Goal: Task Accomplishment & Management: Use online tool/utility

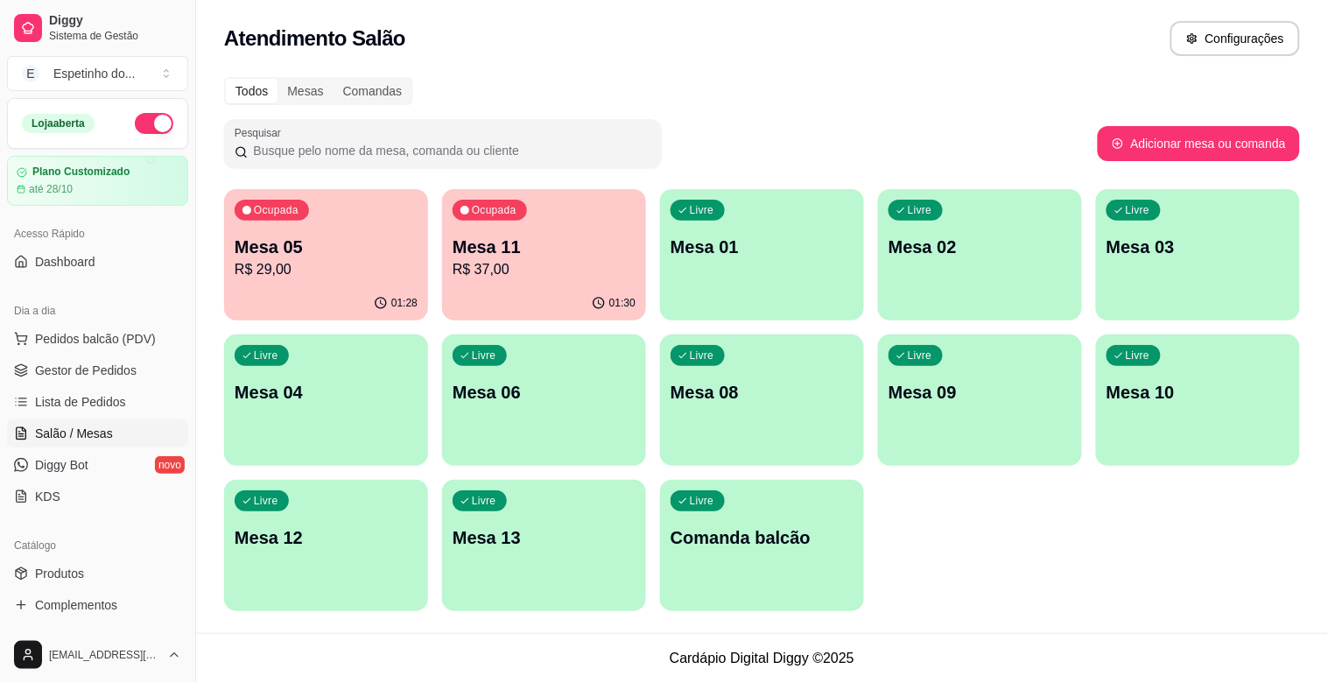
click at [511, 256] on p "Mesa 11" at bounding box center [544, 247] width 183 height 25
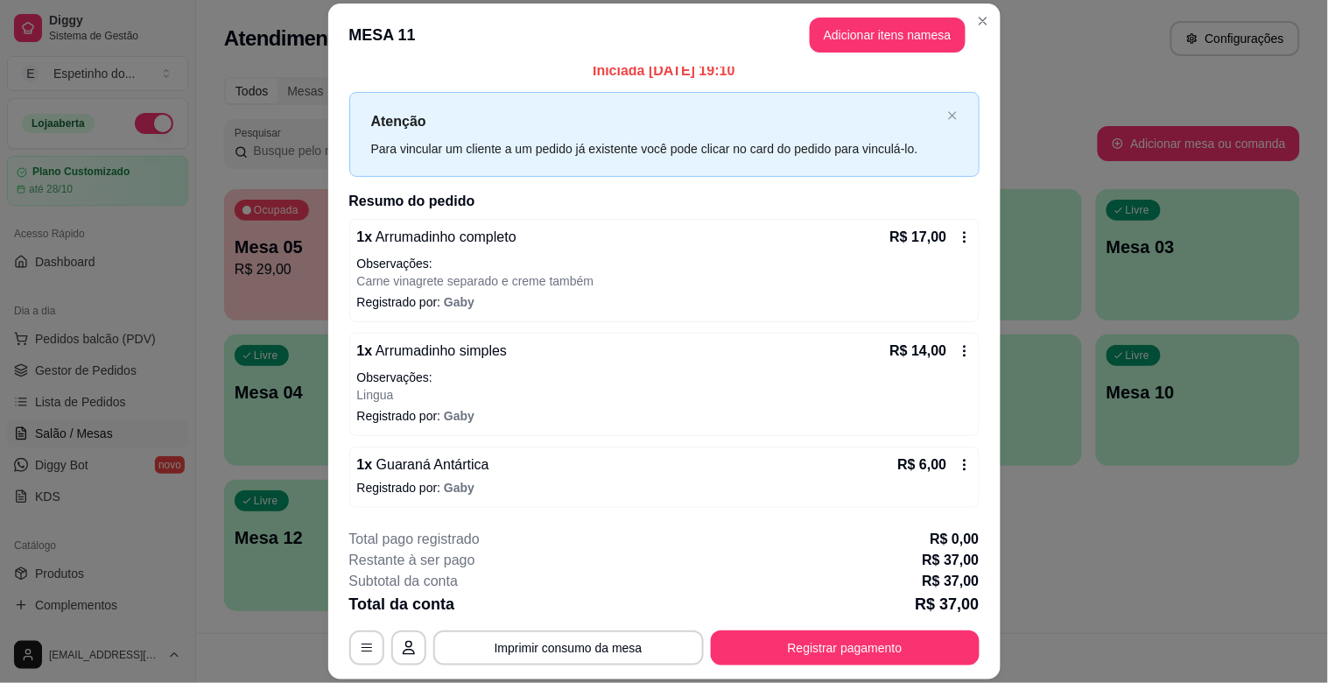
scroll to position [53, 0]
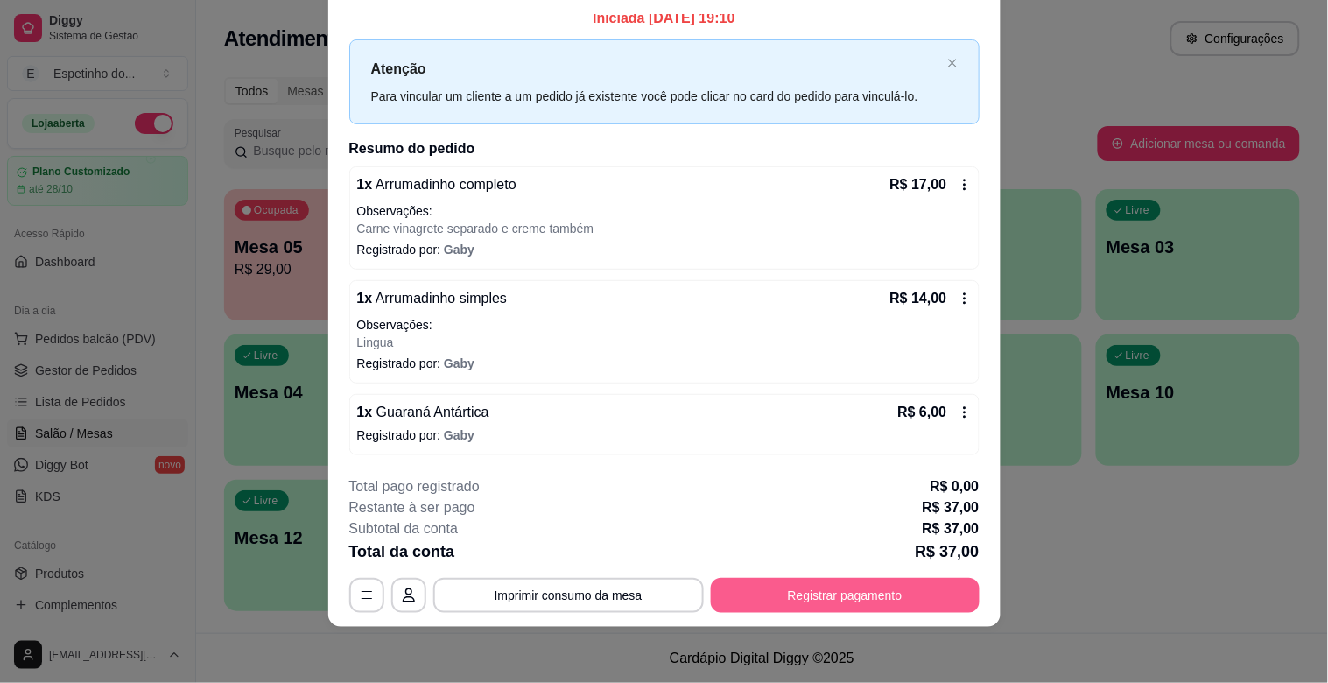
click at [768, 592] on button "Registrar pagamento" at bounding box center [845, 595] width 269 height 35
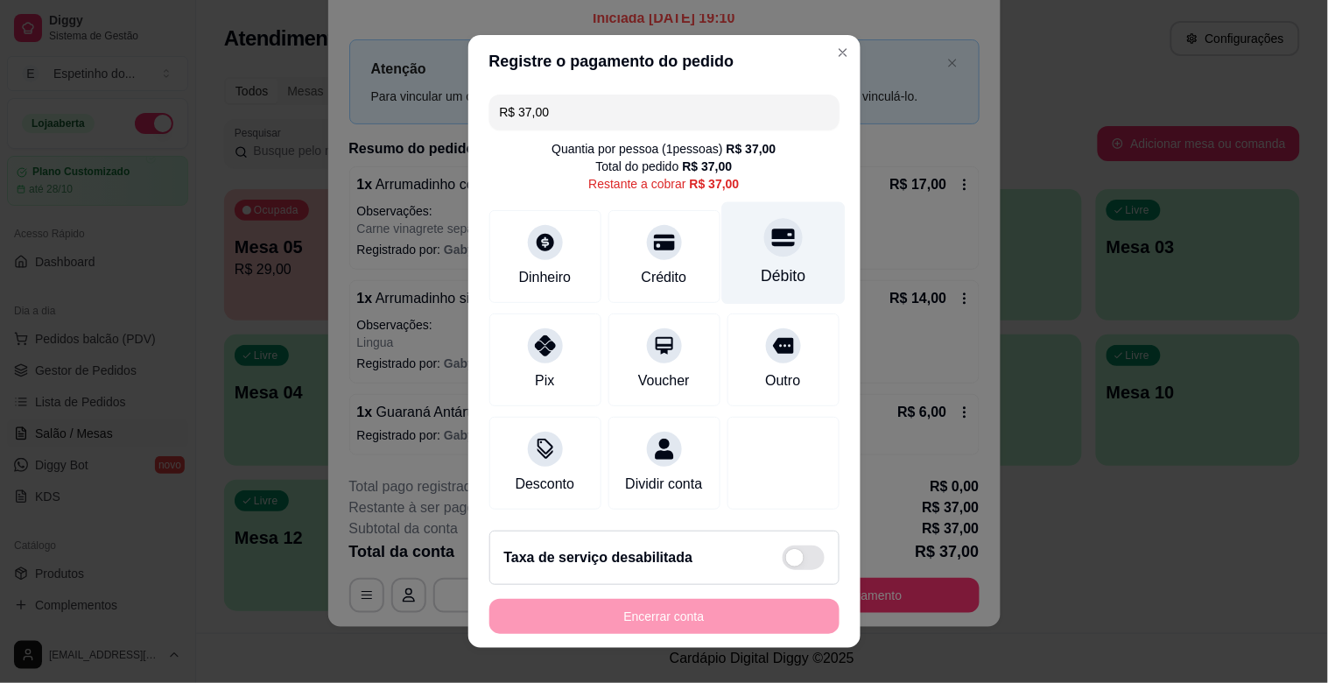
click at [721, 261] on div "Débito" at bounding box center [782, 253] width 123 height 102
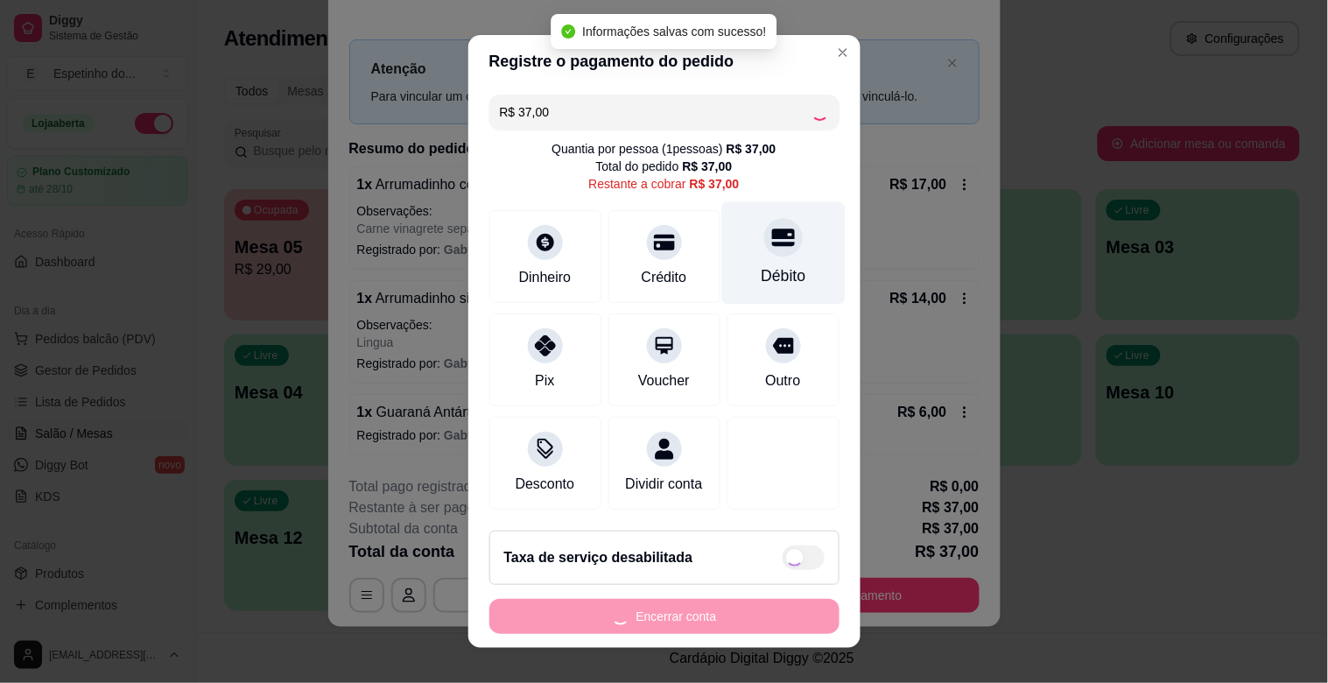
type input "R$ 0,00"
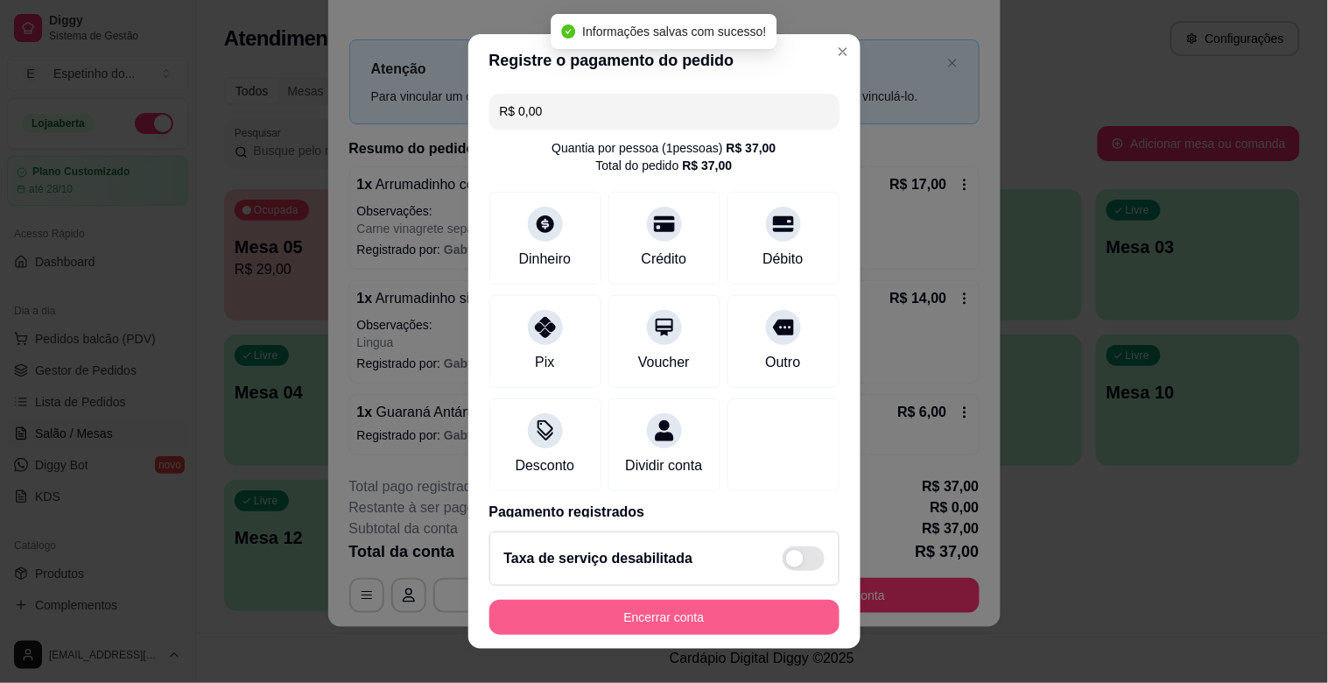
click at [640, 626] on button "Encerrar conta" at bounding box center [664, 617] width 350 height 35
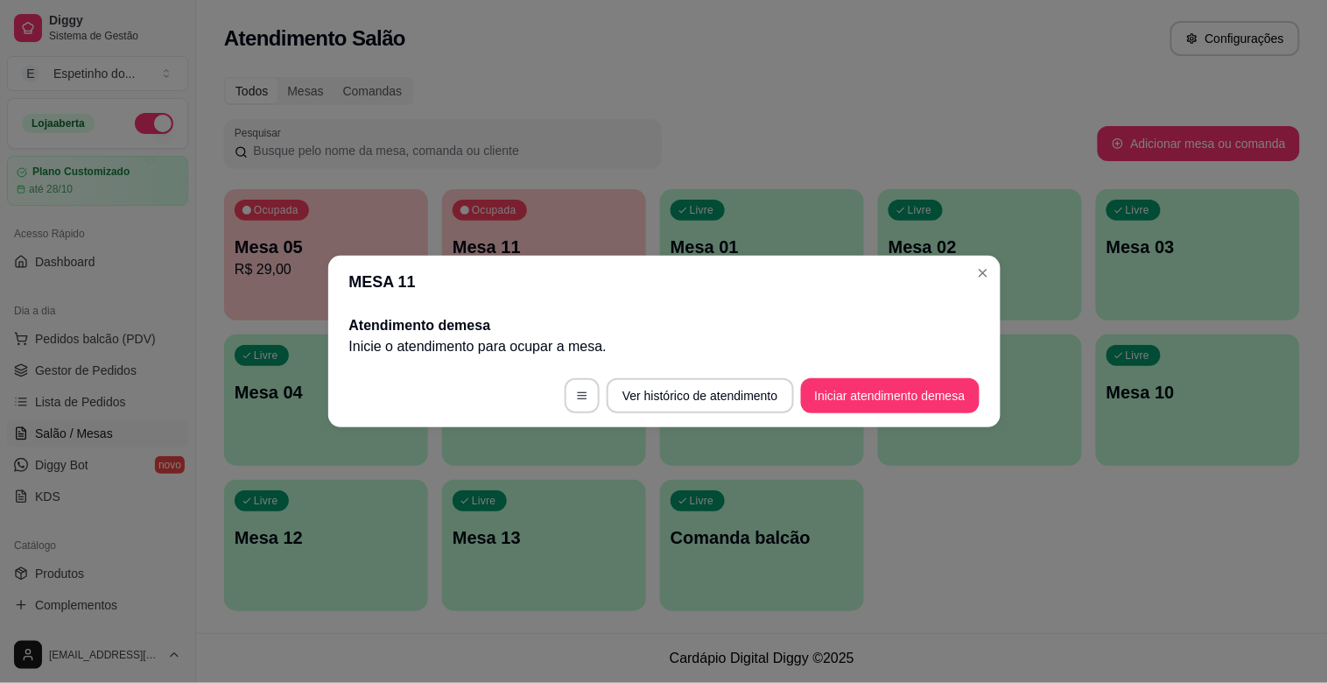
scroll to position [0, 0]
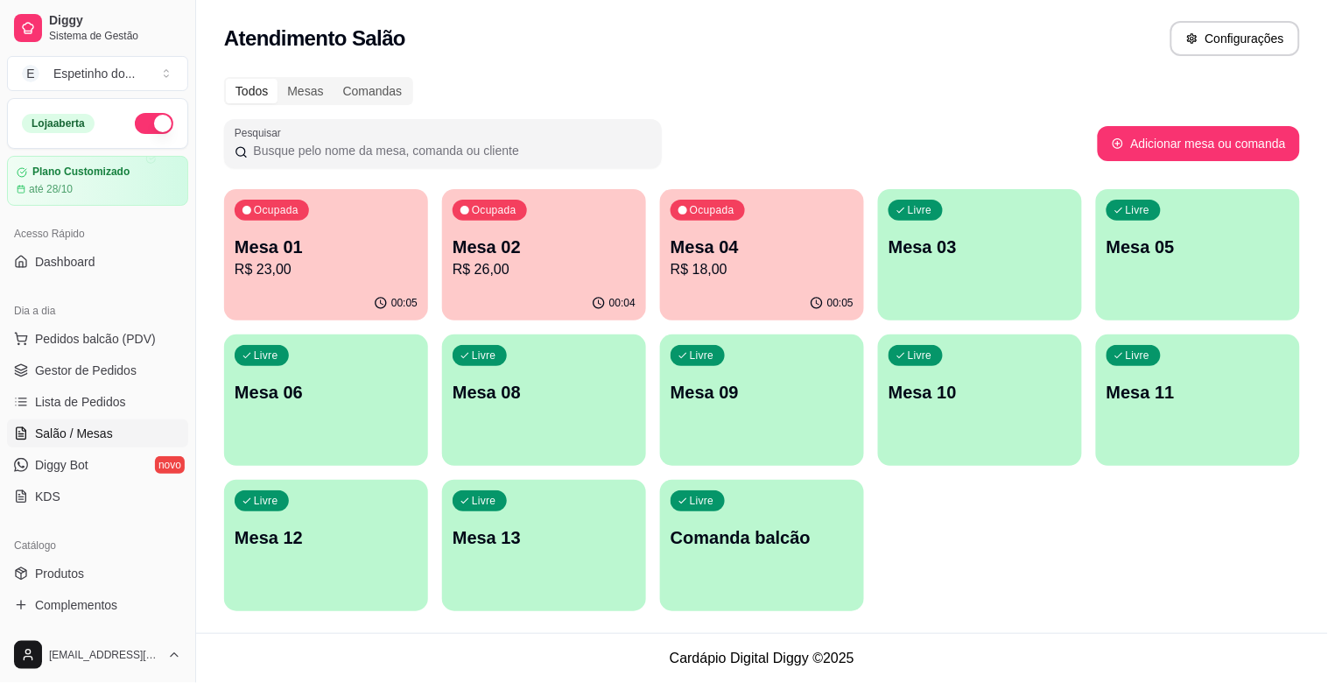
click at [286, 250] on p "Mesa 01" at bounding box center [326, 247] width 183 height 25
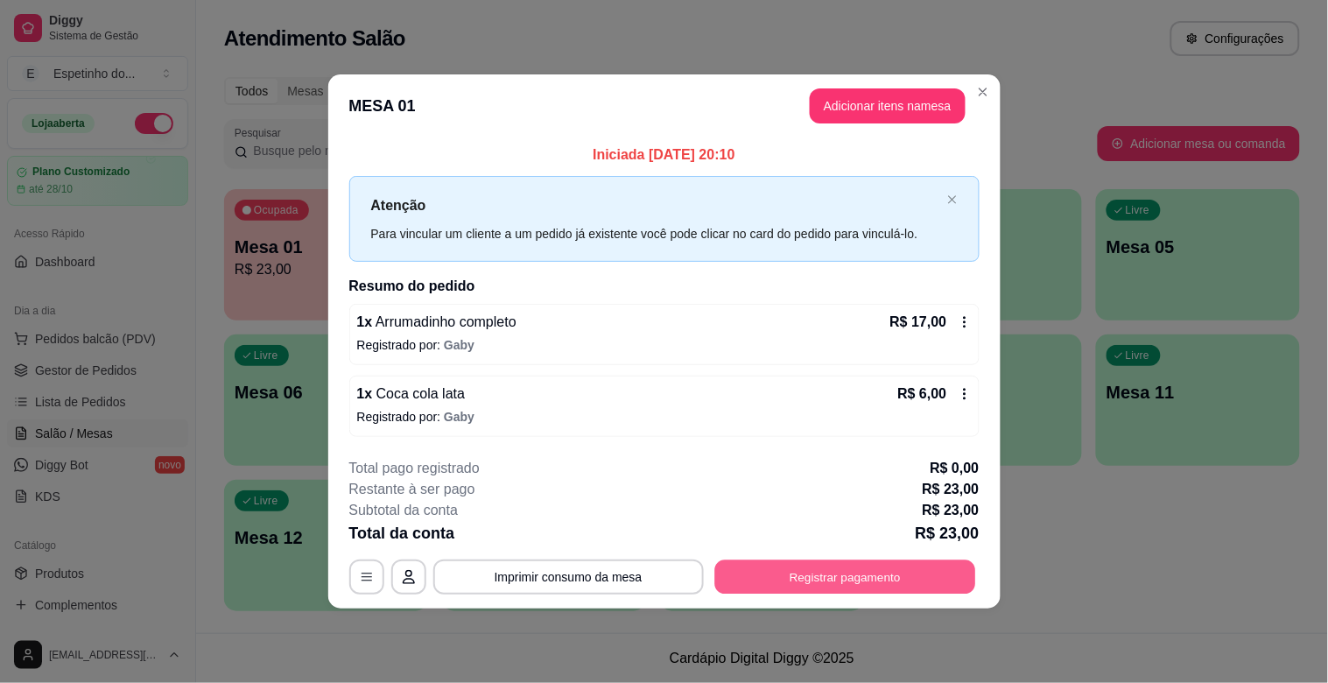
click at [881, 583] on button "Registrar pagamento" at bounding box center [844, 577] width 261 height 34
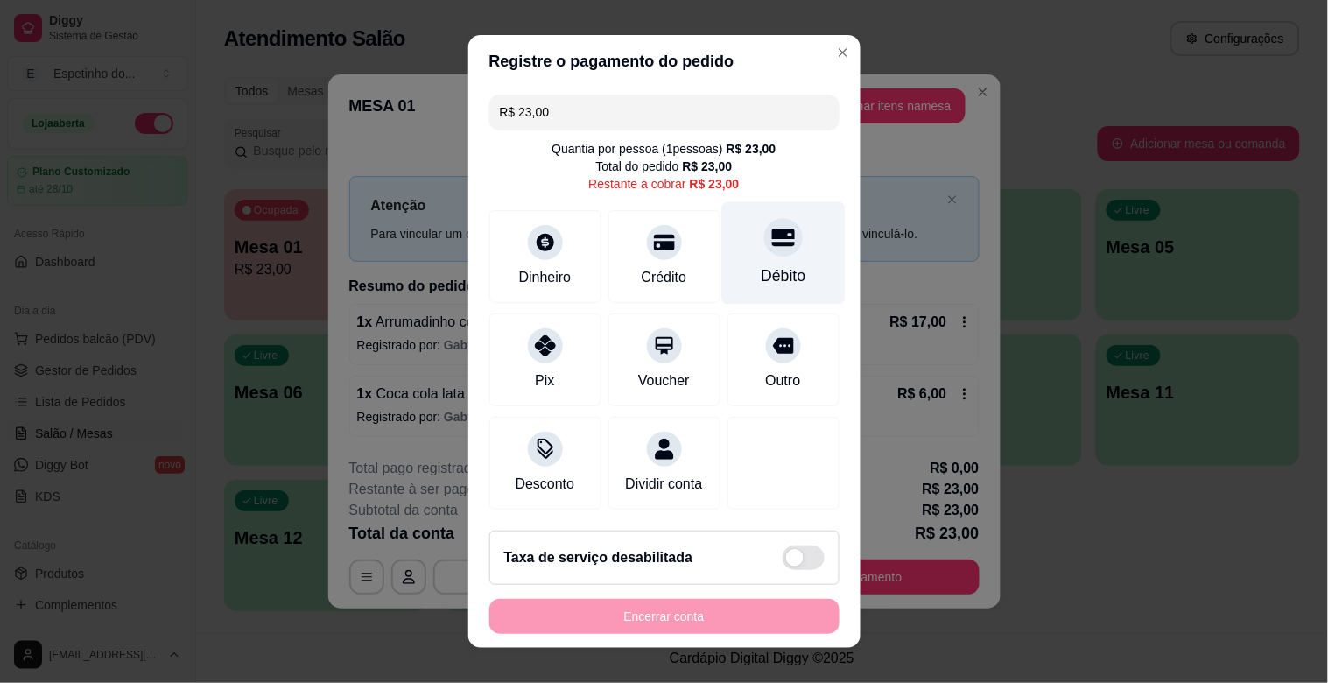
click at [737, 256] on div "Débito" at bounding box center [782, 253] width 123 height 102
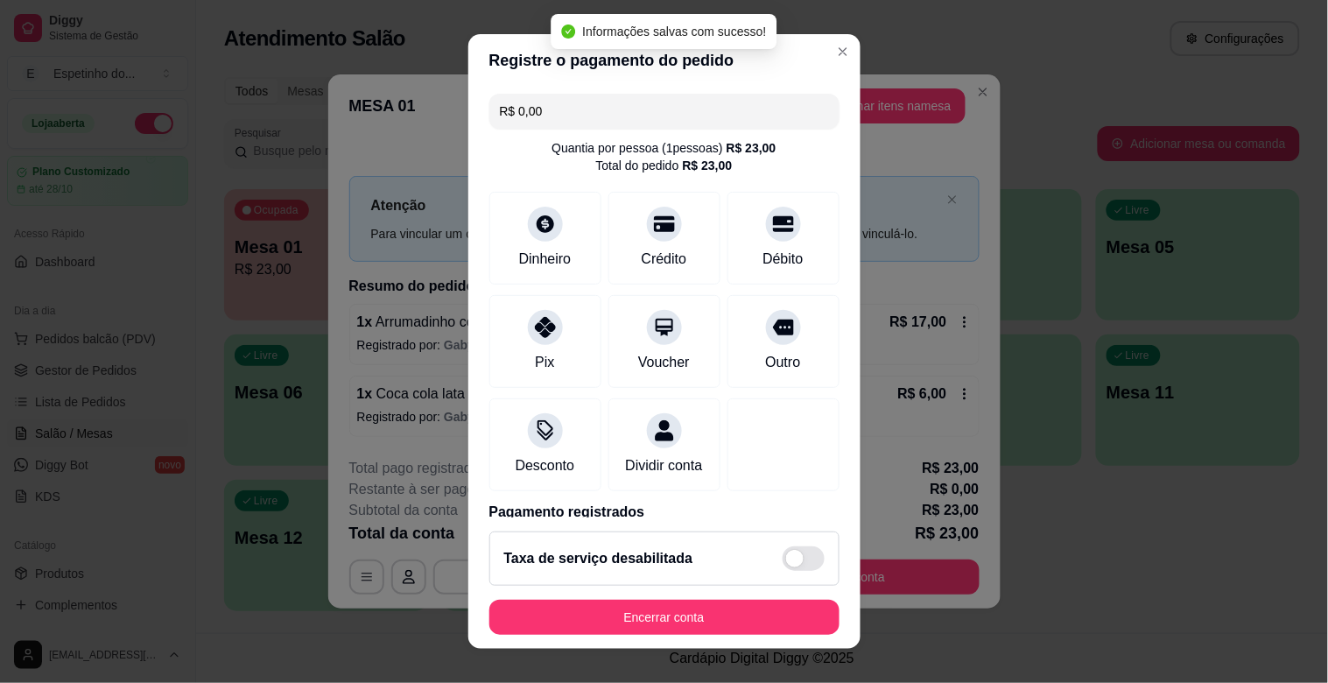
type input "R$ 0,00"
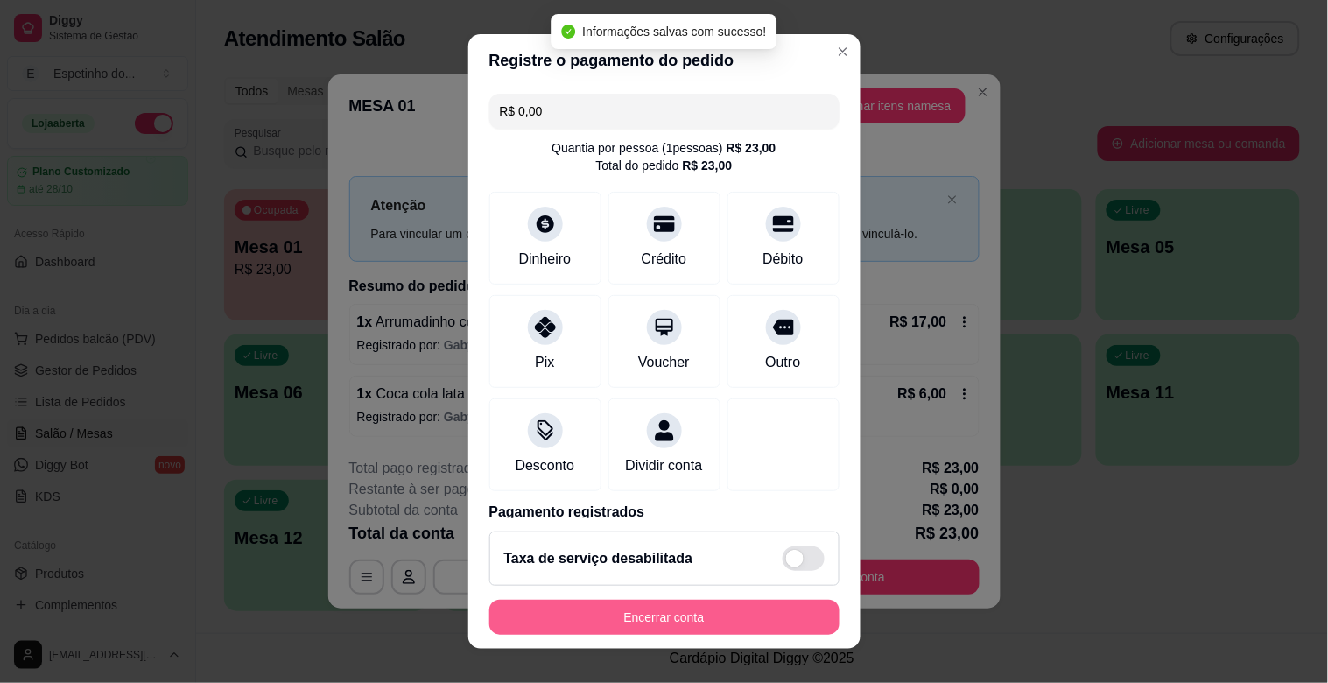
click at [756, 606] on button "Encerrar conta" at bounding box center [664, 617] width 350 height 35
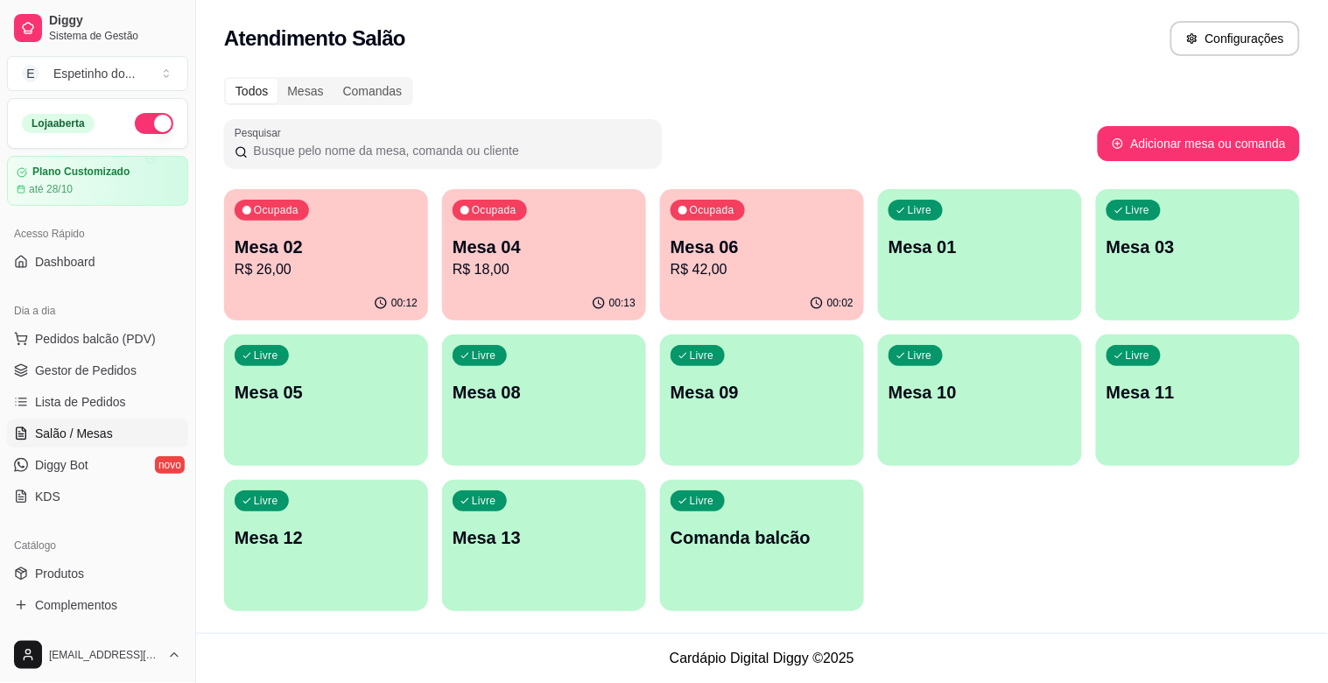
click at [348, 265] on p "R$ 26,00" at bounding box center [326, 269] width 183 height 21
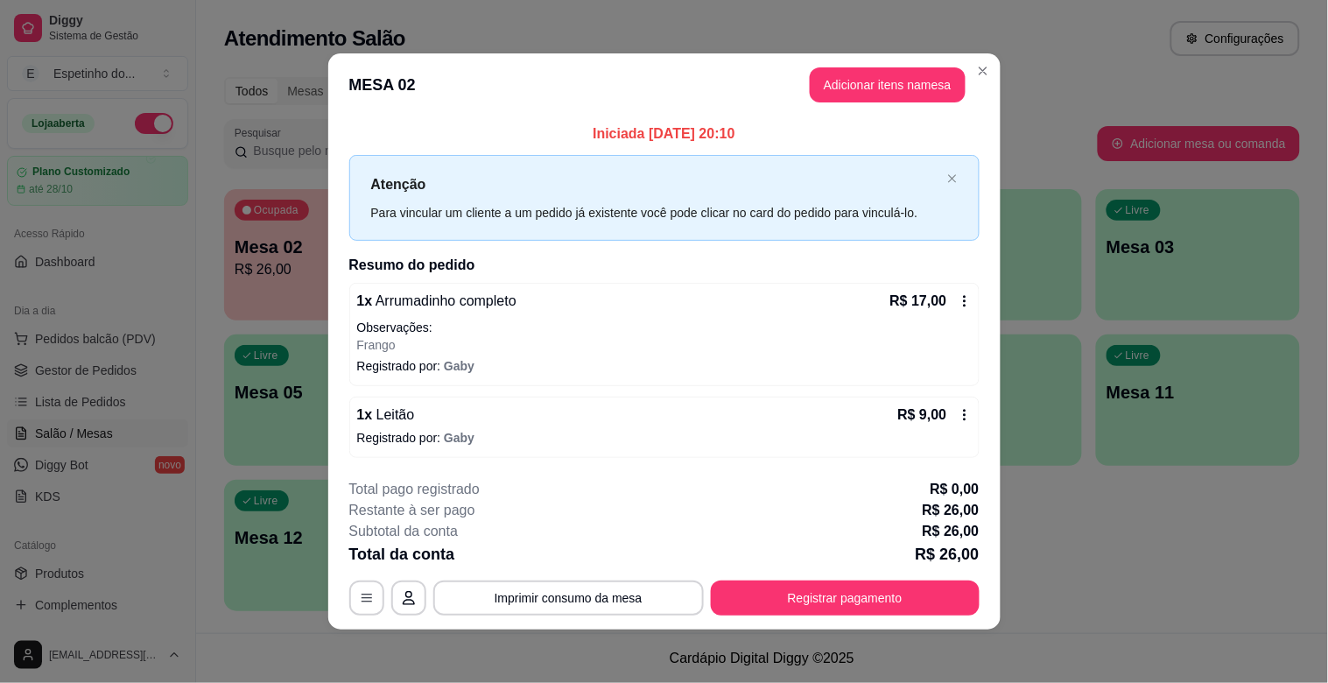
scroll to position [3, 0]
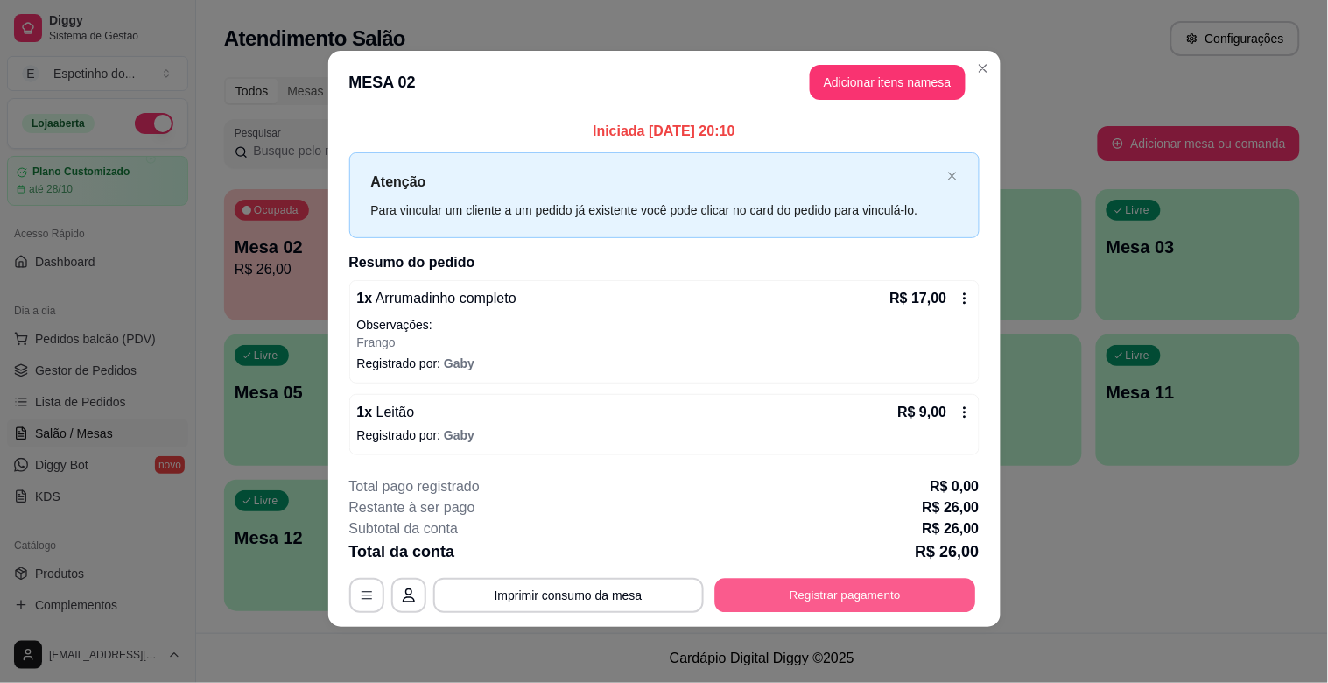
click at [893, 587] on button "Registrar pagamento" at bounding box center [844, 595] width 261 height 34
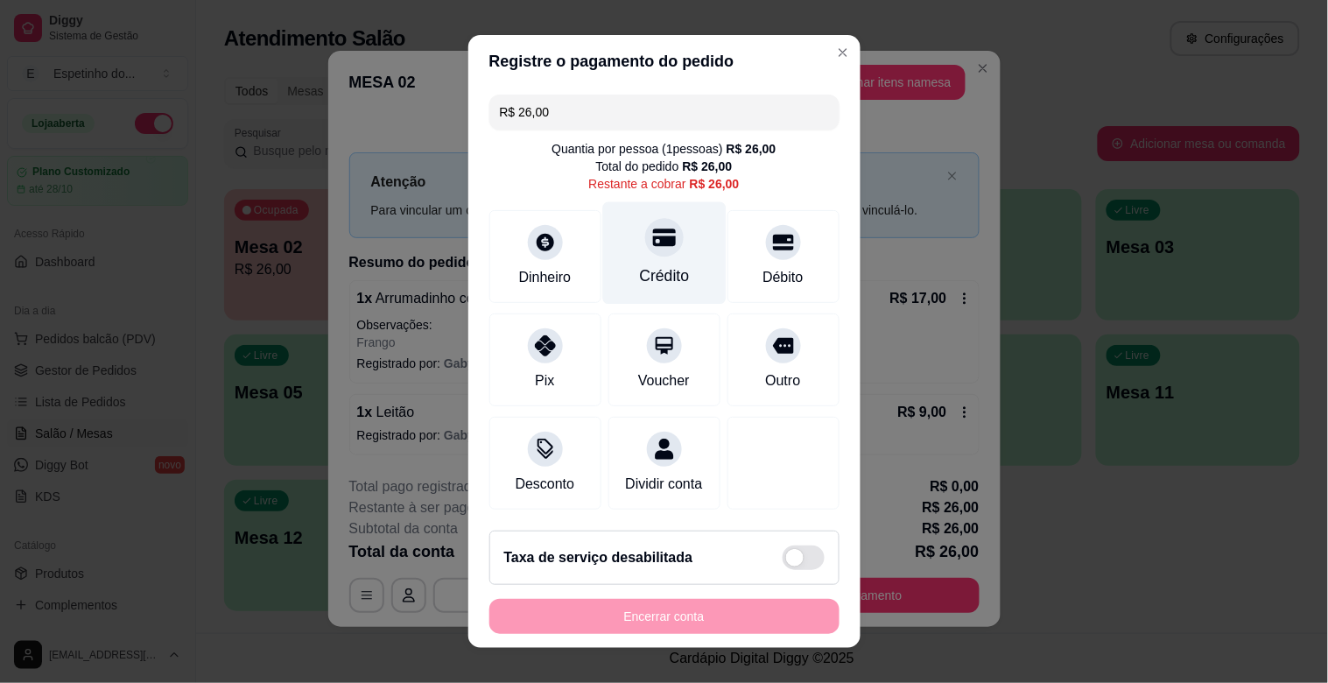
click at [675, 257] on div "Crédito" at bounding box center [663, 253] width 123 height 102
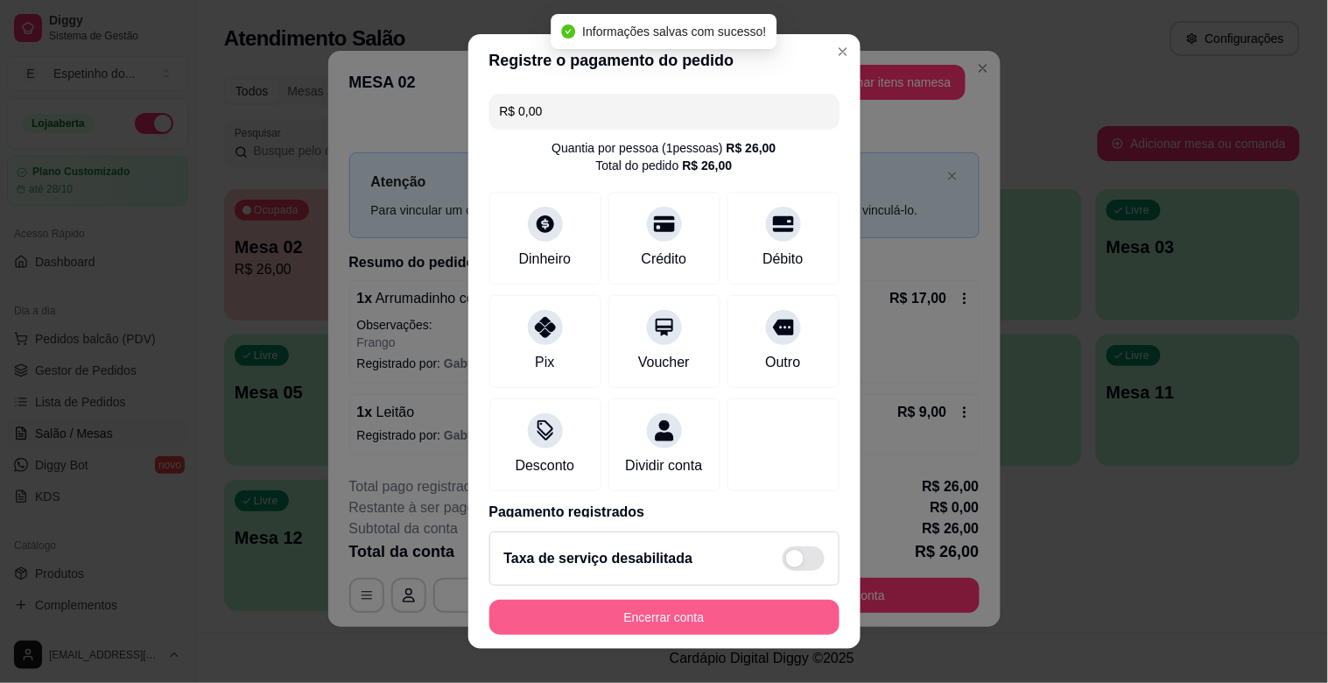
type input "R$ 0,00"
click at [625, 609] on button "Encerrar conta" at bounding box center [665, 618] width 340 height 34
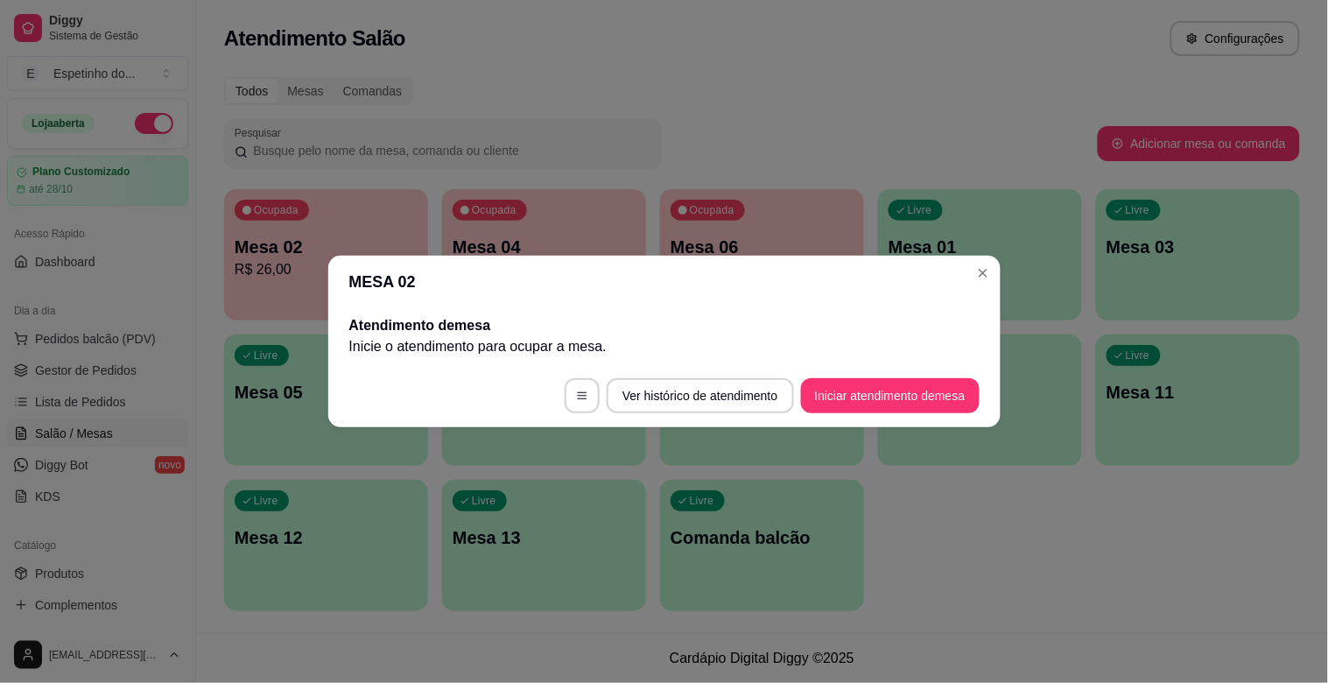
scroll to position [0, 0]
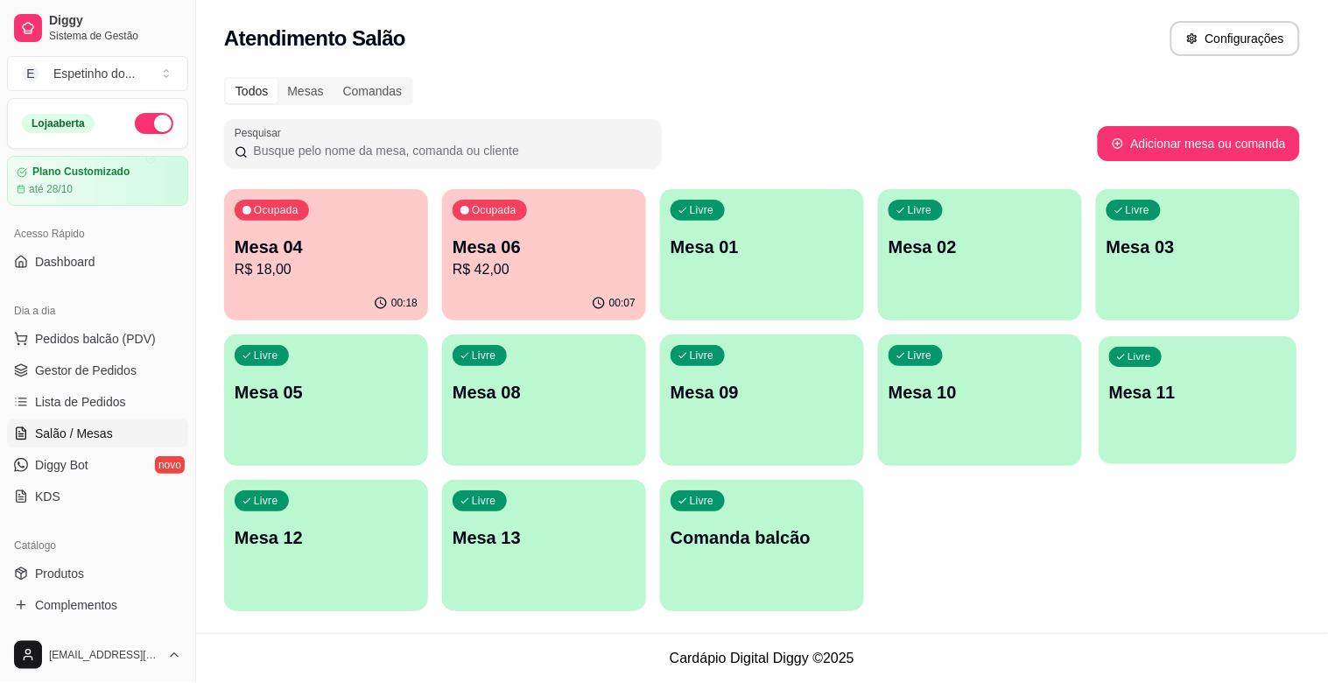
click at [1137, 398] on p "Mesa 11" at bounding box center [1198, 393] width 178 height 24
click at [460, 256] on p "Mesa 06" at bounding box center [544, 247] width 183 height 25
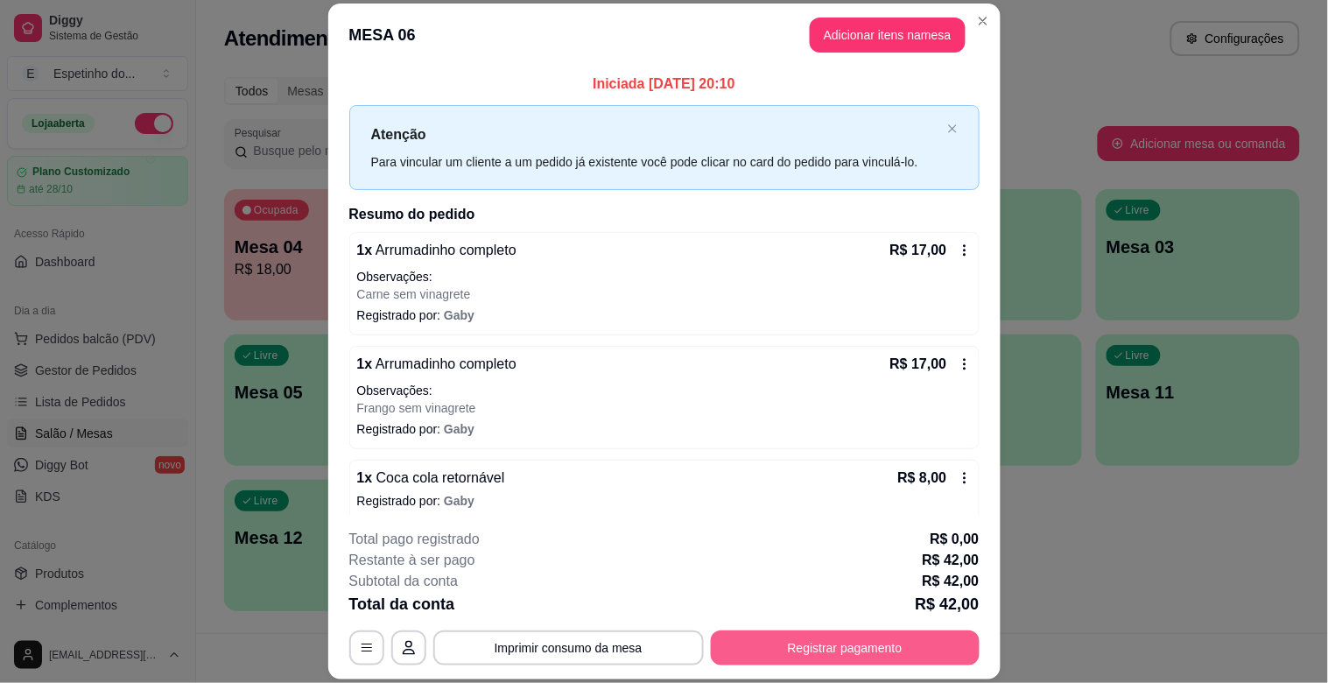
click at [850, 651] on button "Registrar pagamento" at bounding box center [845, 647] width 269 height 35
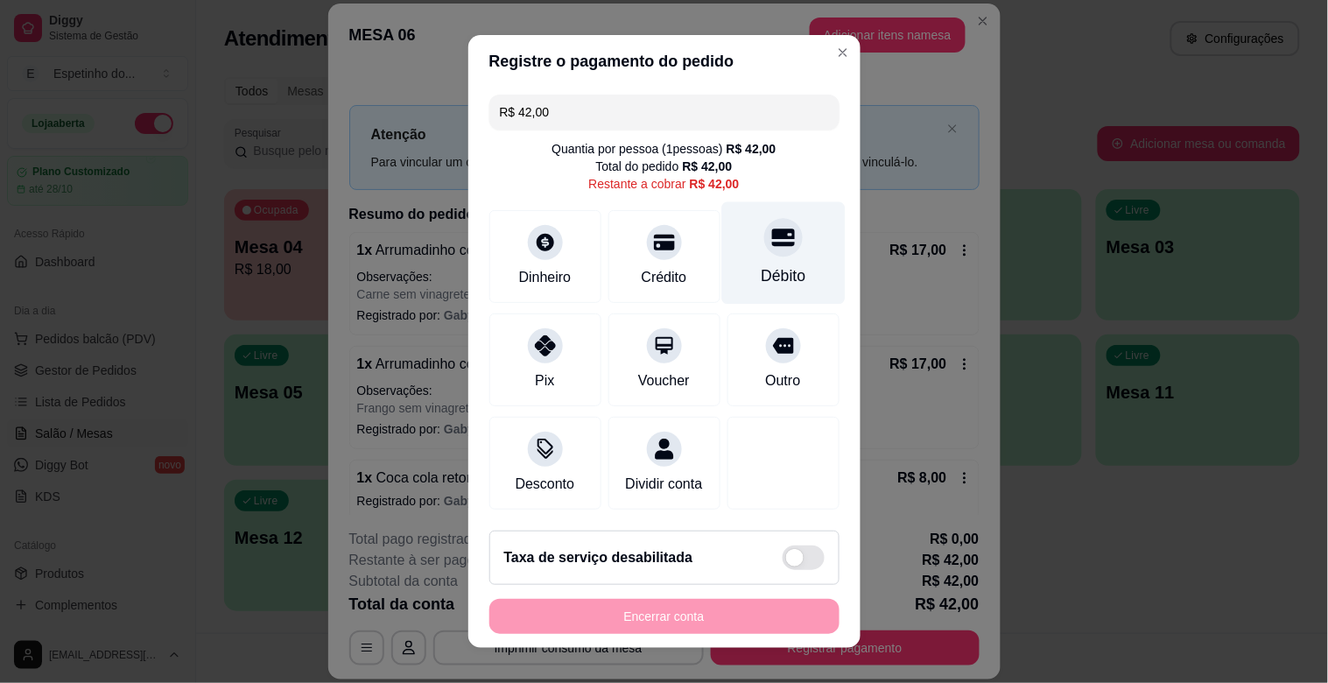
click at [763, 277] on div "Débito" at bounding box center [783, 275] width 45 height 23
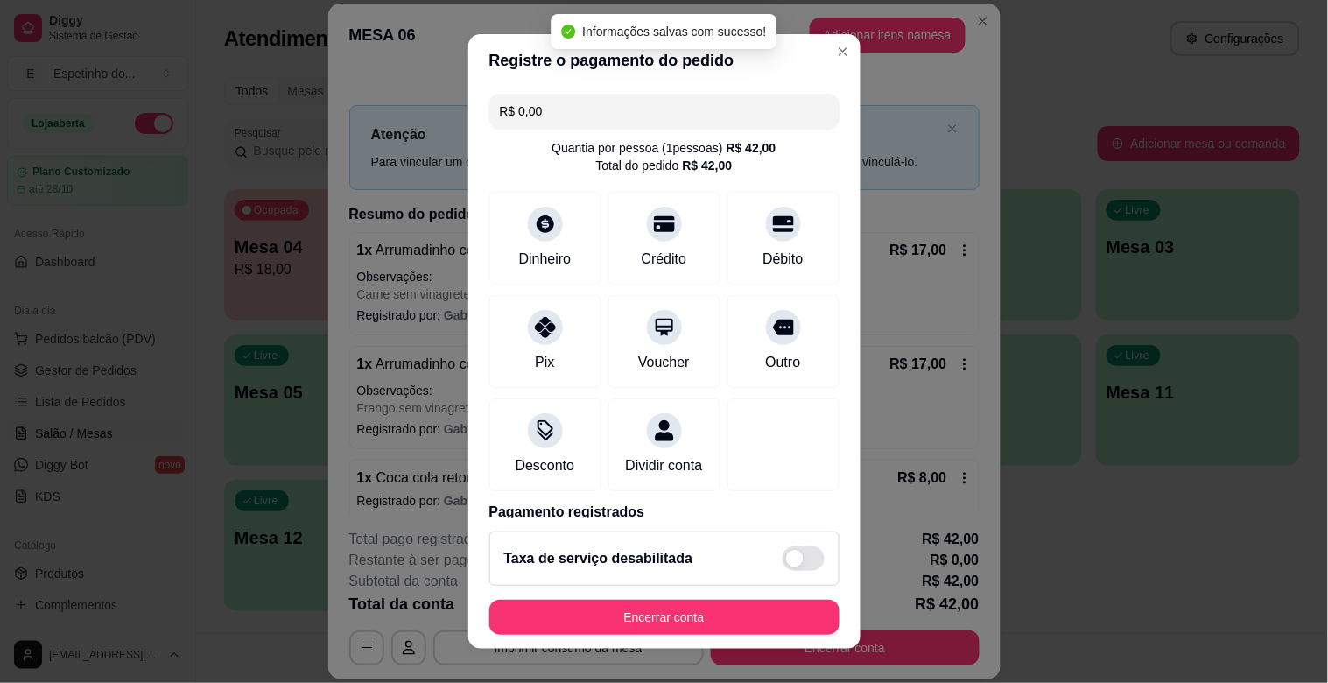
type input "R$ 0,00"
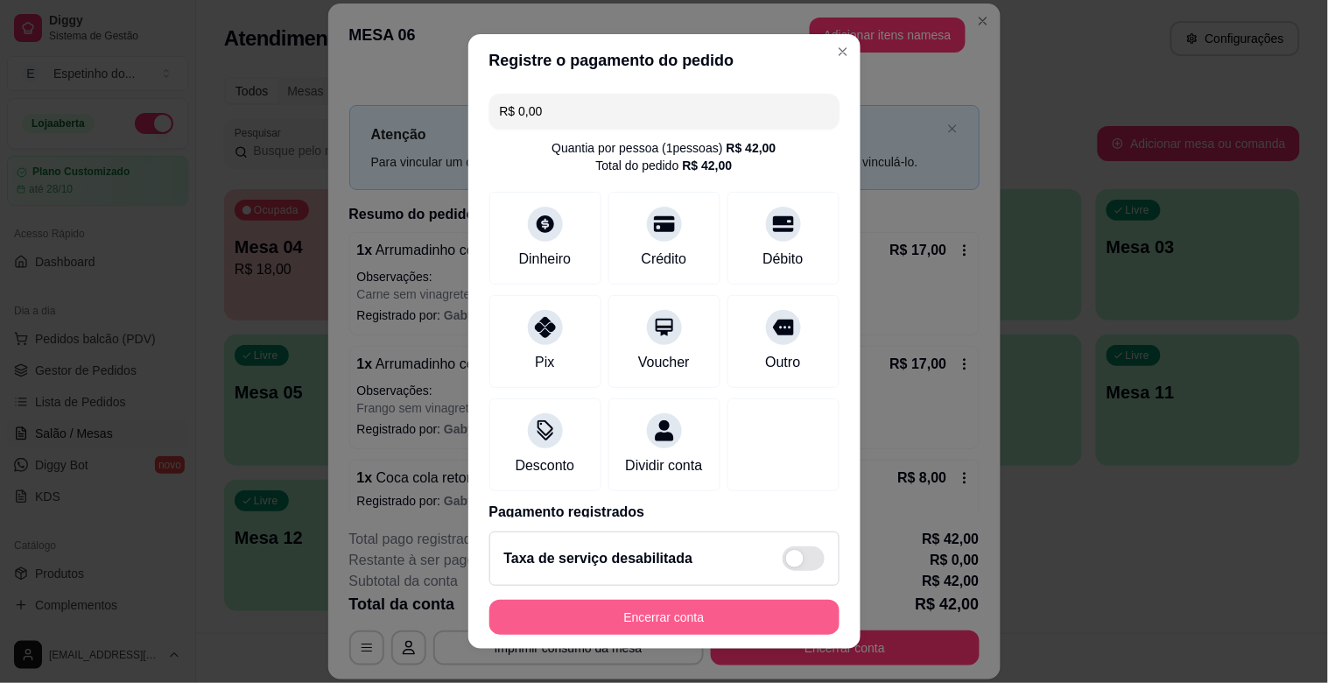
click at [718, 606] on button "Encerrar conta" at bounding box center [664, 617] width 350 height 35
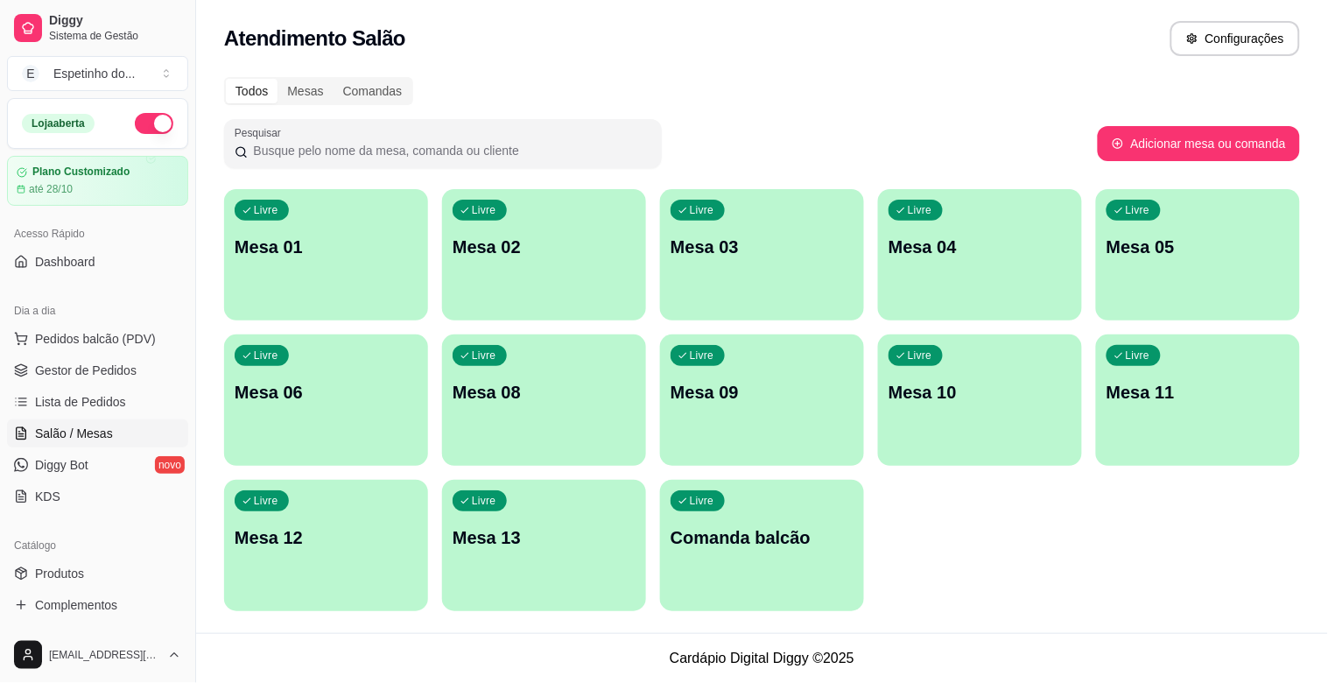
click at [368, 389] on p "Mesa 06" at bounding box center [326, 392] width 183 height 25
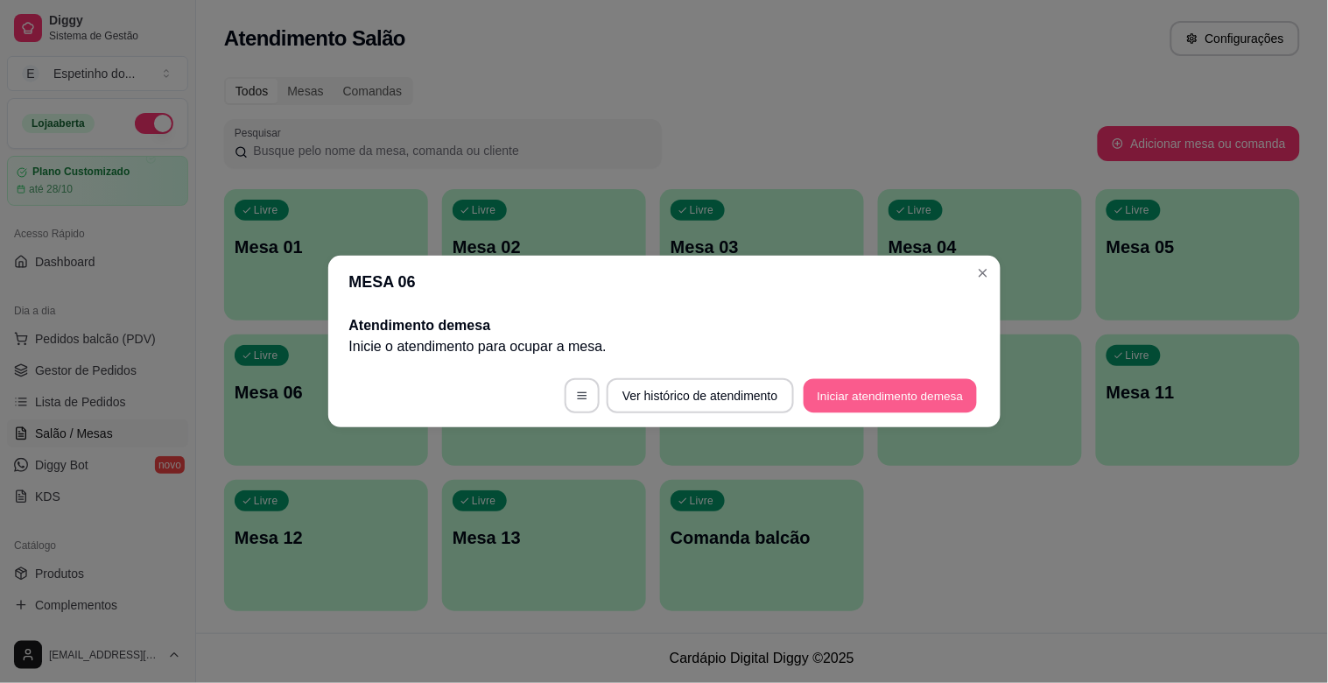
click at [876, 390] on button "Iniciar atendimento de mesa" at bounding box center [890, 396] width 173 height 34
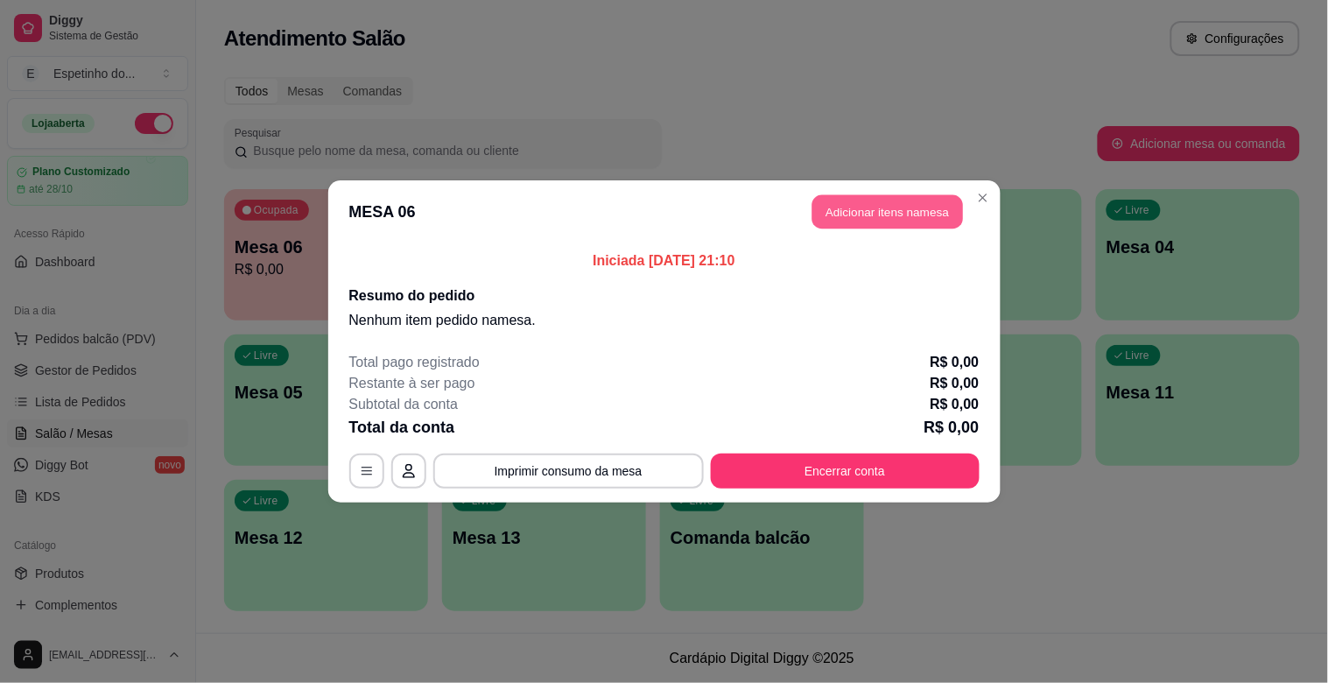
click at [876, 219] on button "Adicionar itens na mesa" at bounding box center [888, 212] width 151 height 34
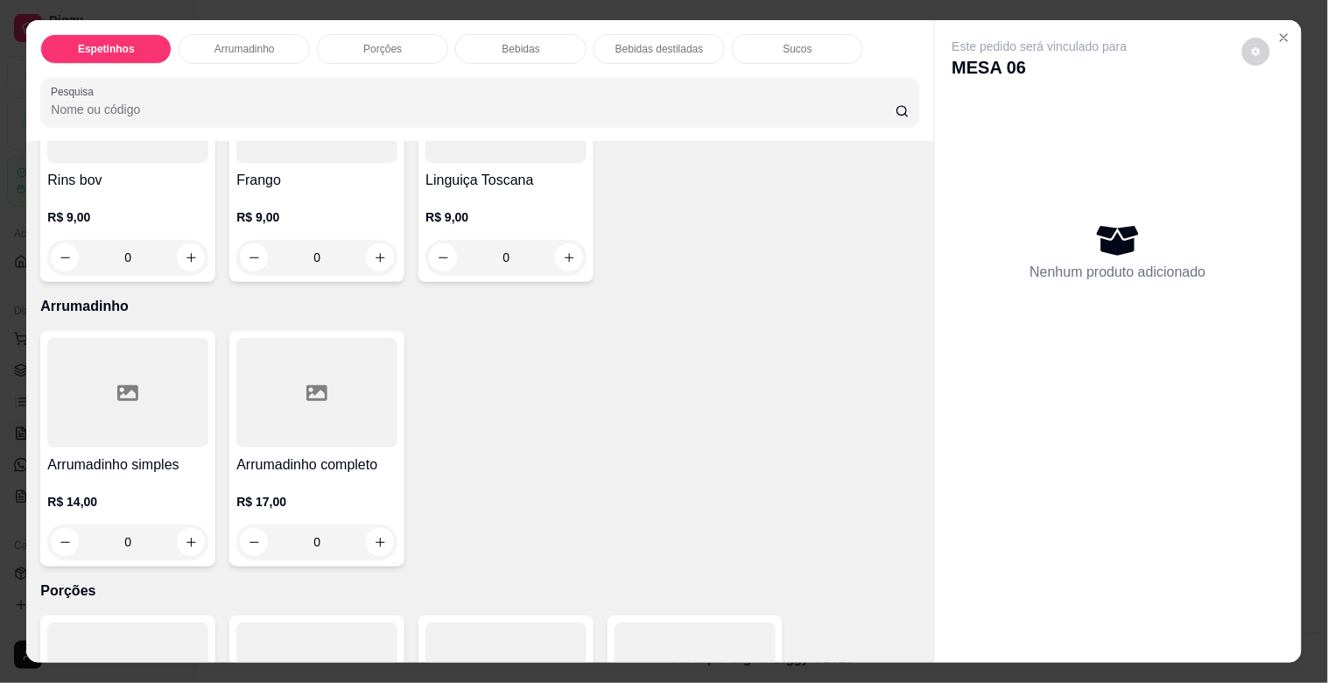
scroll to position [486, 0]
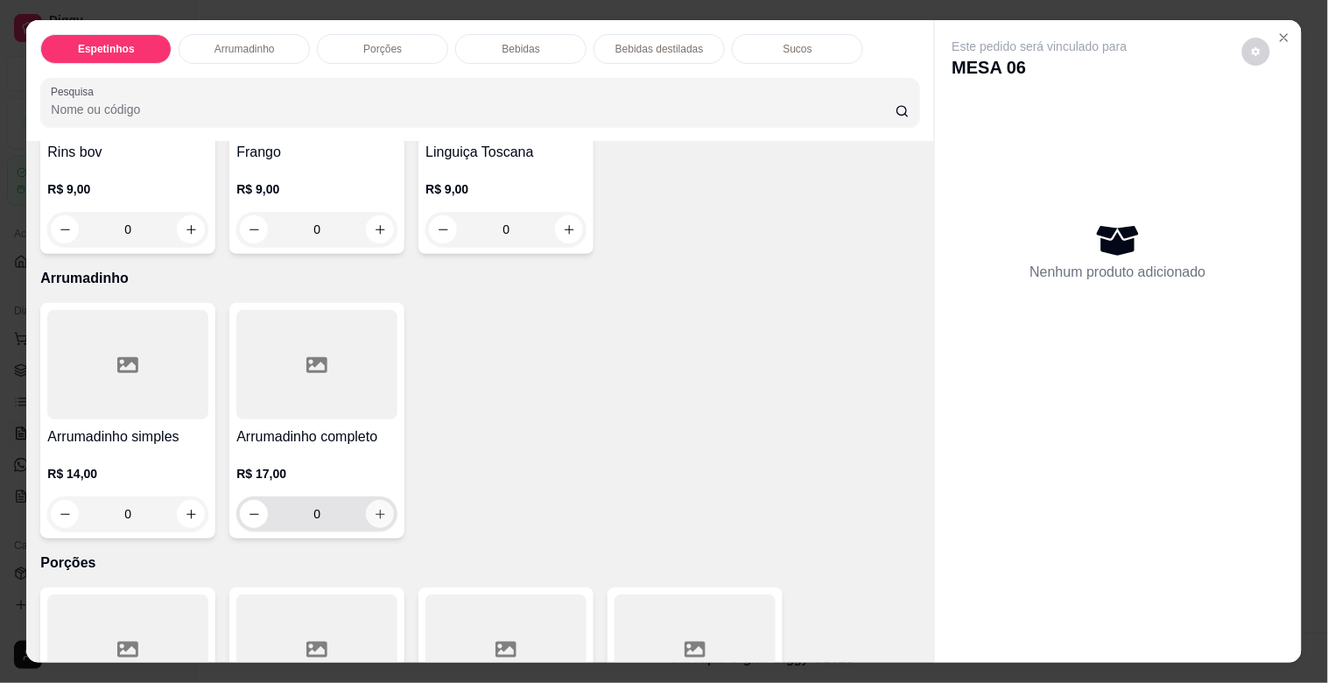
click at [380, 508] on button "increase-product-quantity" at bounding box center [380, 514] width 28 height 28
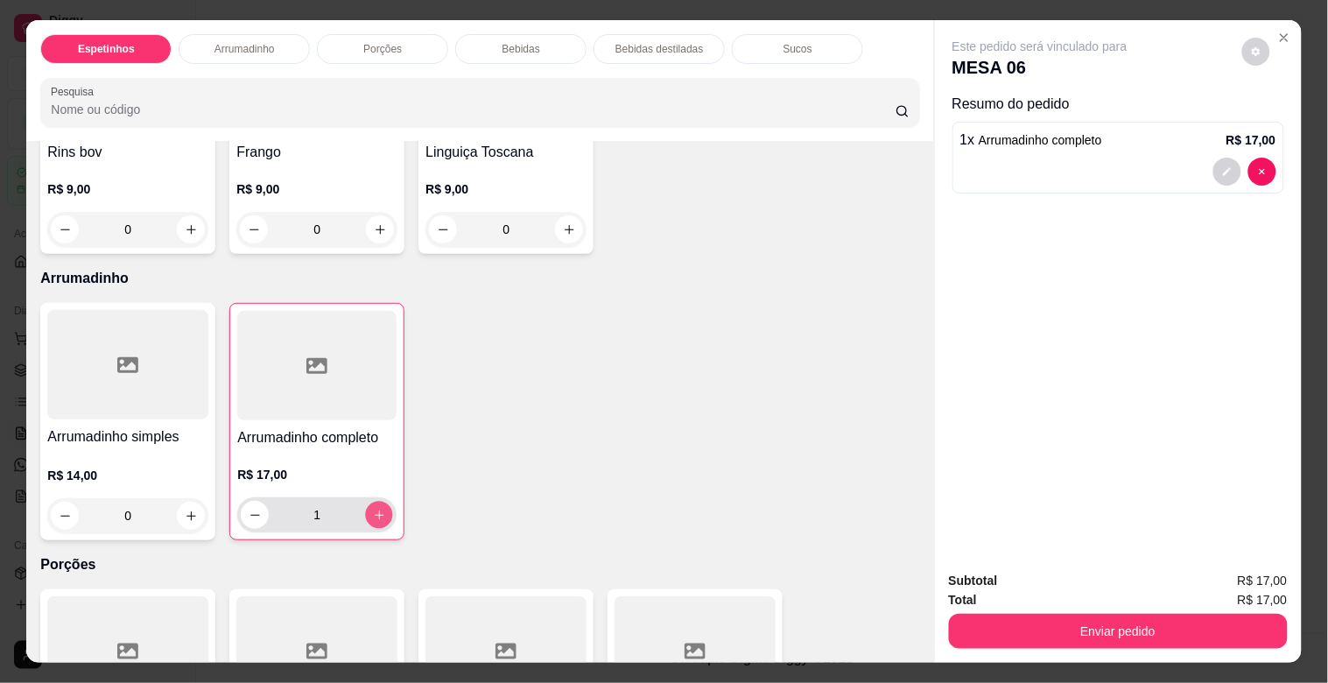
click at [380, 508] on button "increase-product-quantity" at bounding box center [379, 515] width 27 height 27
type input "2"
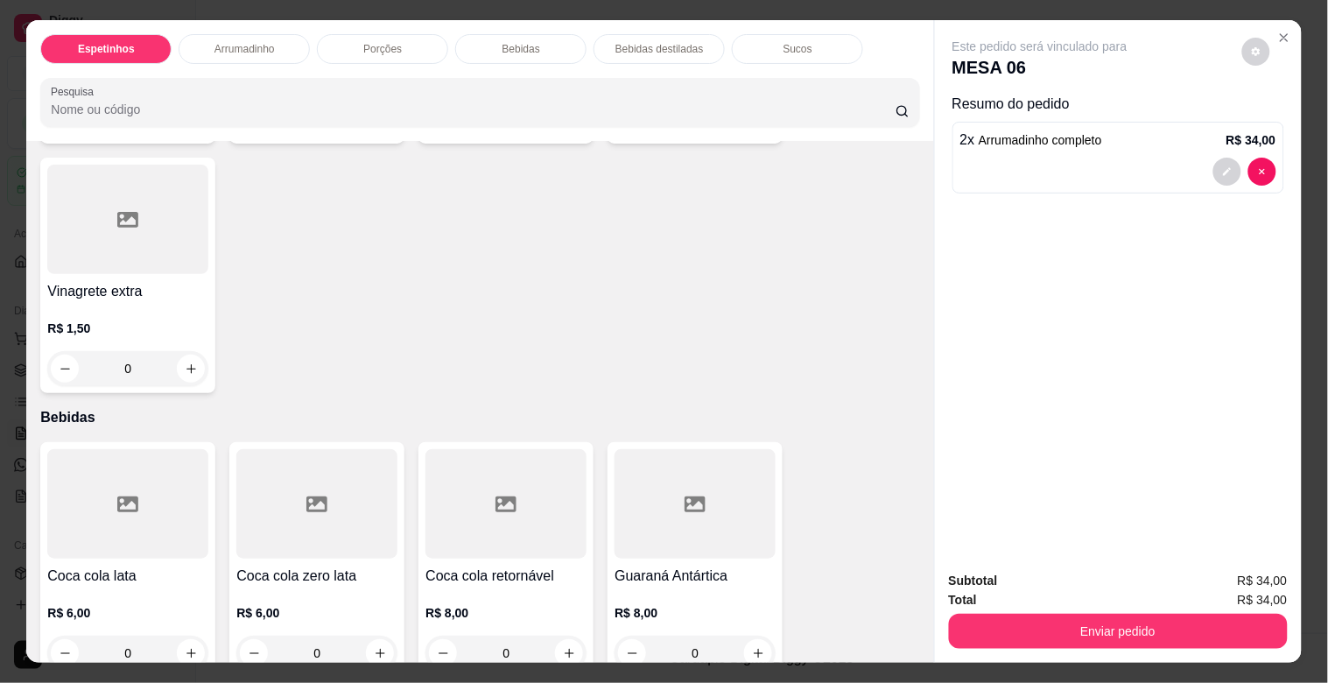
scroll to position [1264, 0]
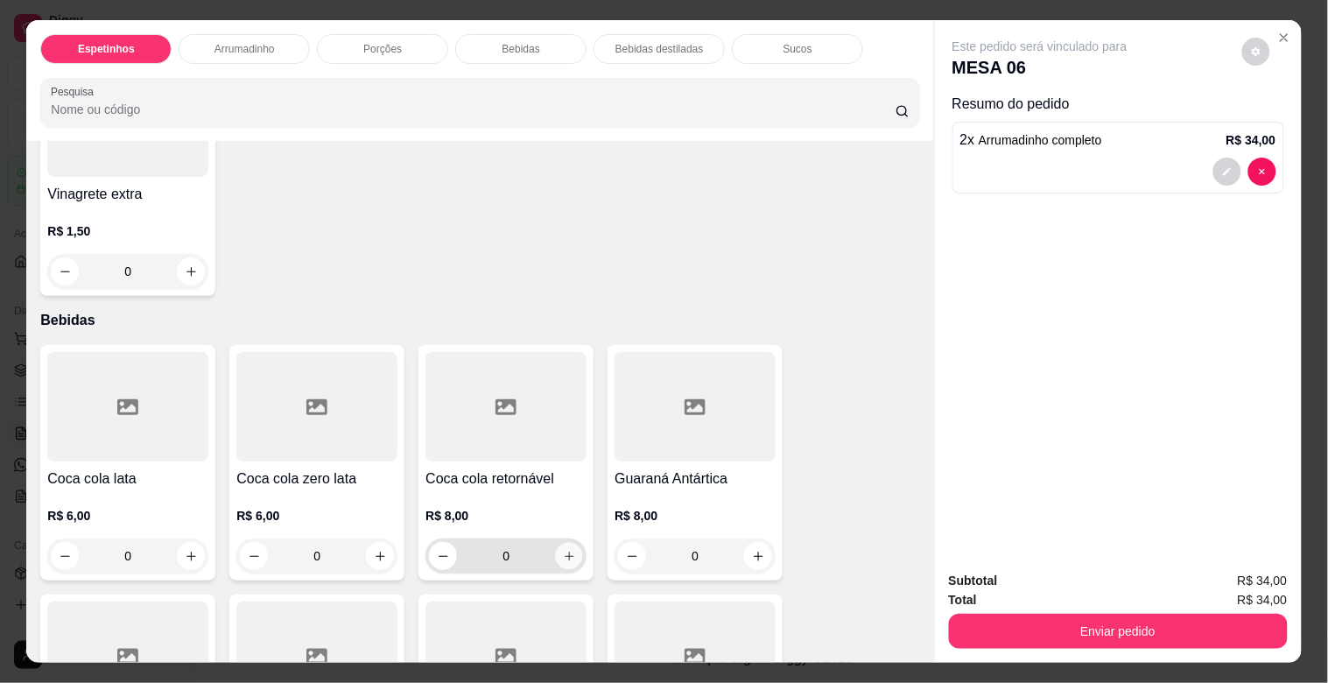
click at [567, 552] on button "increase-product-quantity" at bounding box center [569, 556] width 27 height 27
type input "1"
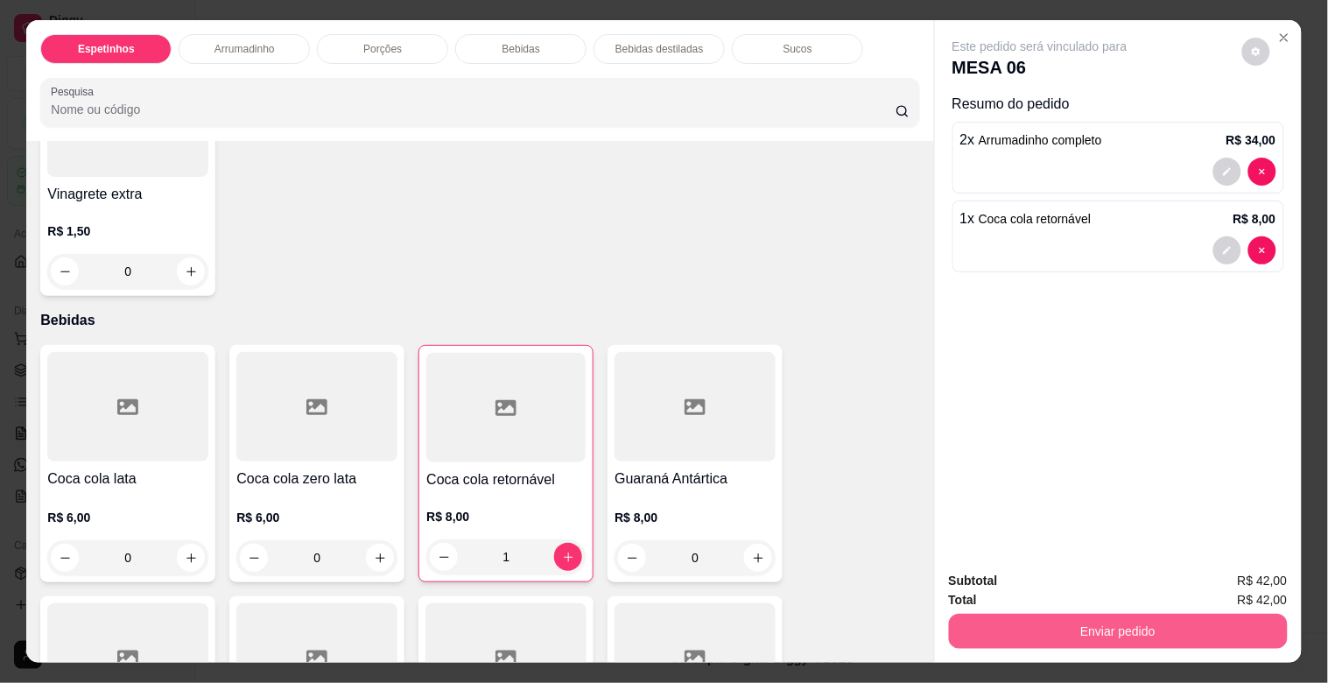
click at [1167, 620] on button "Enviar pedido" at bounding box center [1118, 631] width 339 height 35
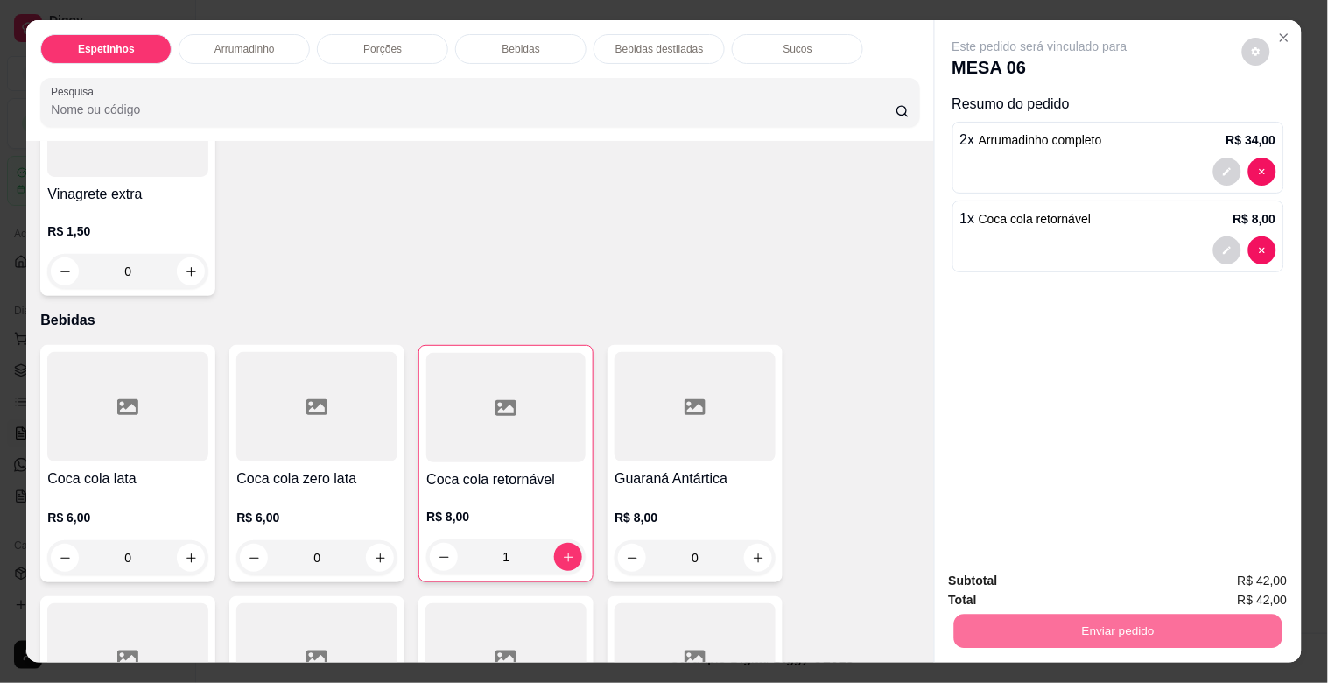
click at [1224, 569] on button "Enviar pedido" at bounding box center [1242, 580] width 99 height 33
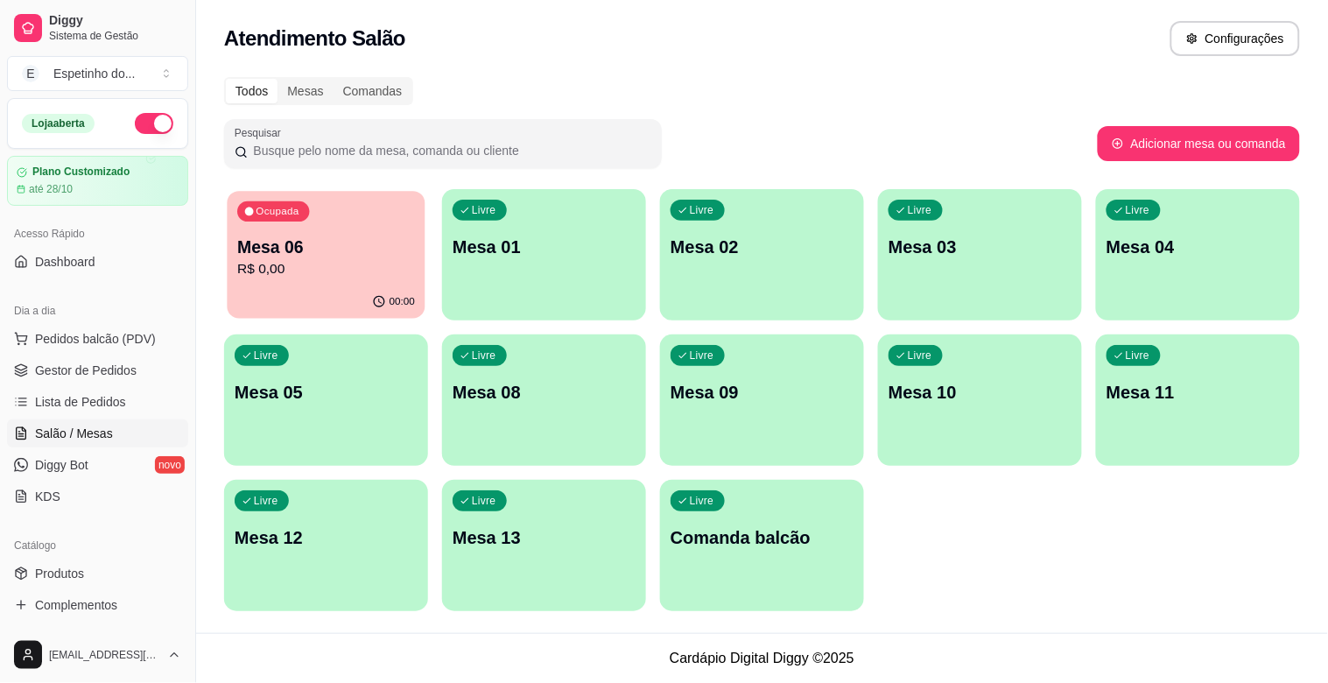
click at [328, 266] on p "R$ 0,00" at bounding box center [326, 269] width 178 height 20
click at [372, 236] on p "Mesa 06" at bounding box center [326, 248] width 178 height 24
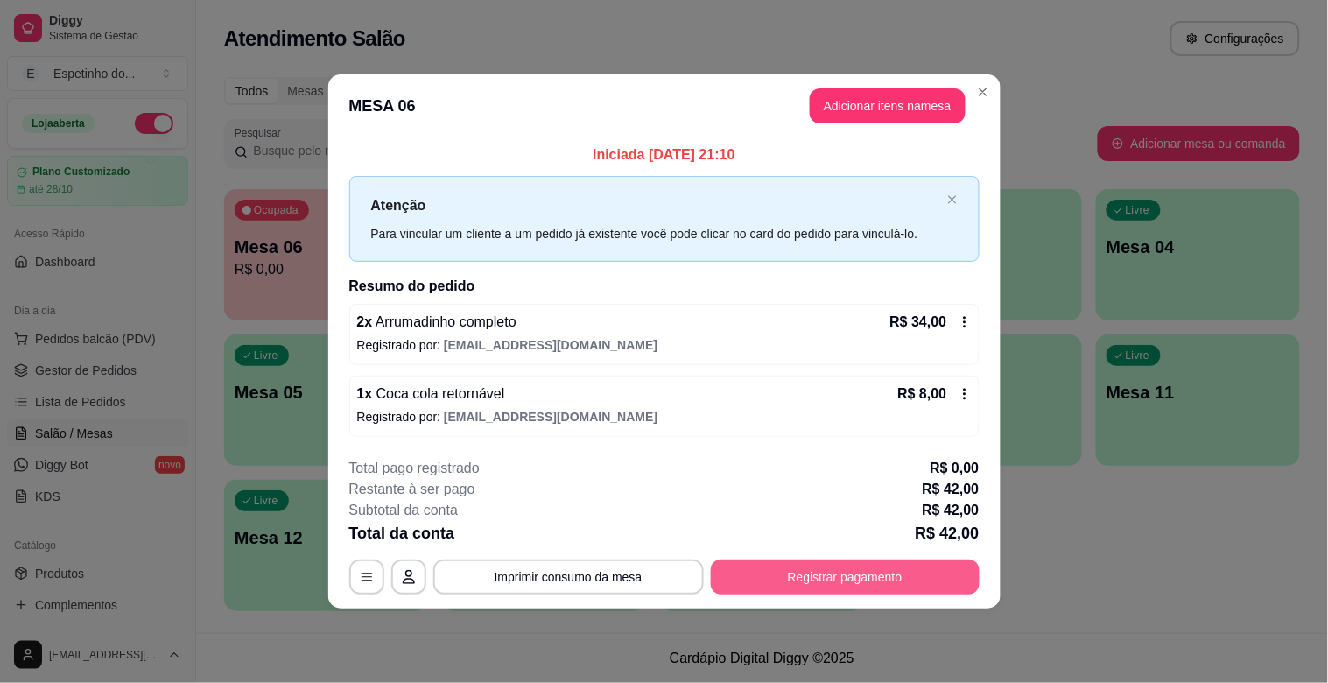
click at [806, 560] on button "Registrar pagamento" at bounding box center [845, 577] width 269 height 35
click at [935, 567] on button "Registrar pagamento" at bounding box center [845, 577] width 269 height 35
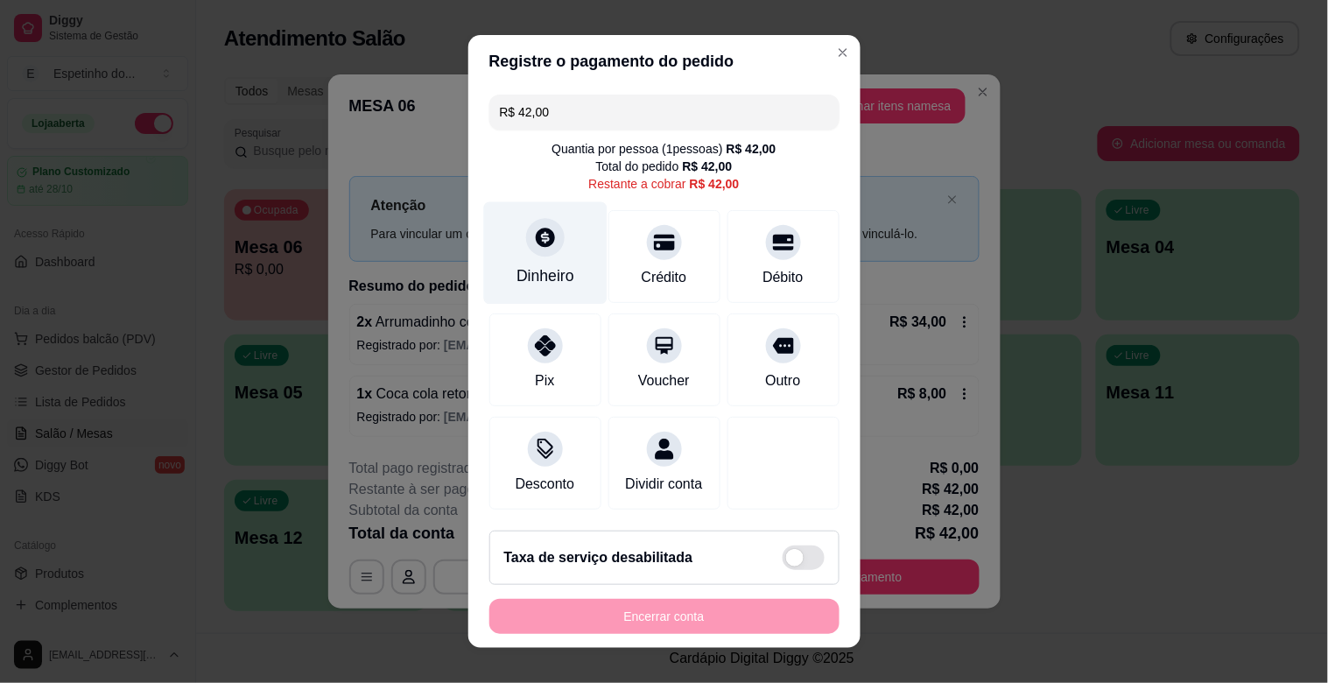
click at [560, 234] on div "Dinheiro" at bounding box center [544, 253] width 123 height 102
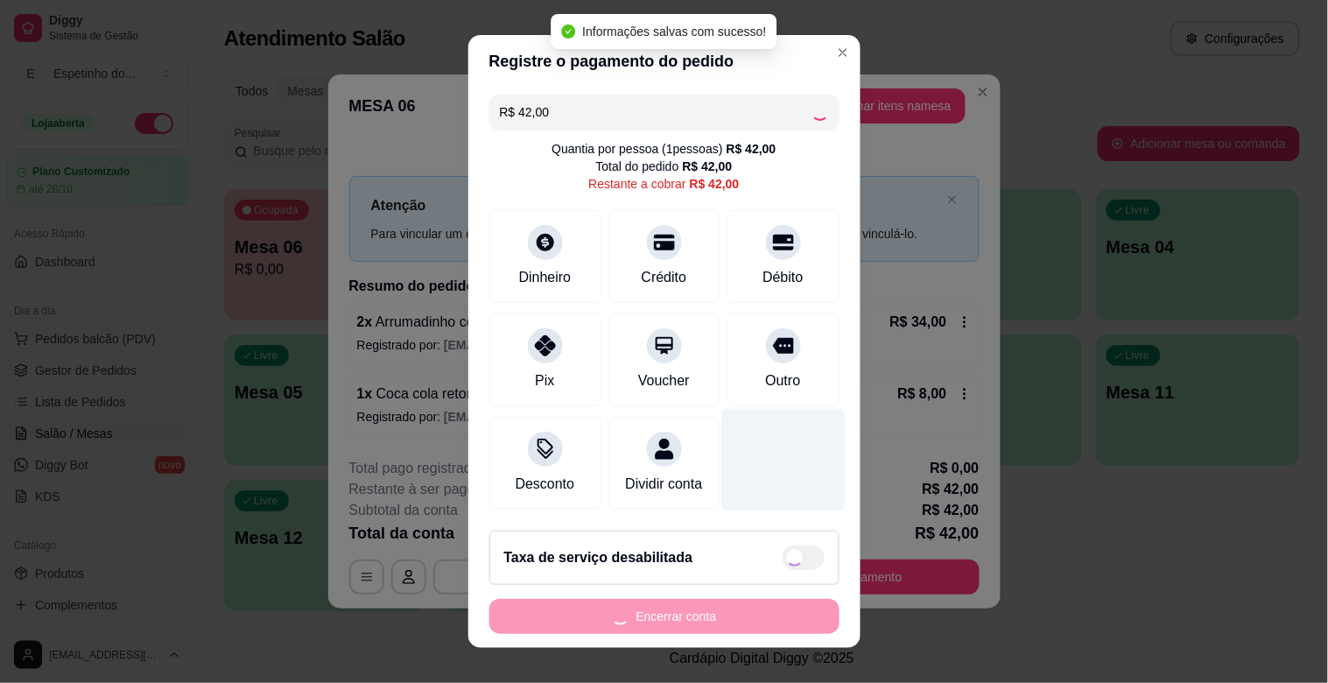
type input "R$ 0,00"
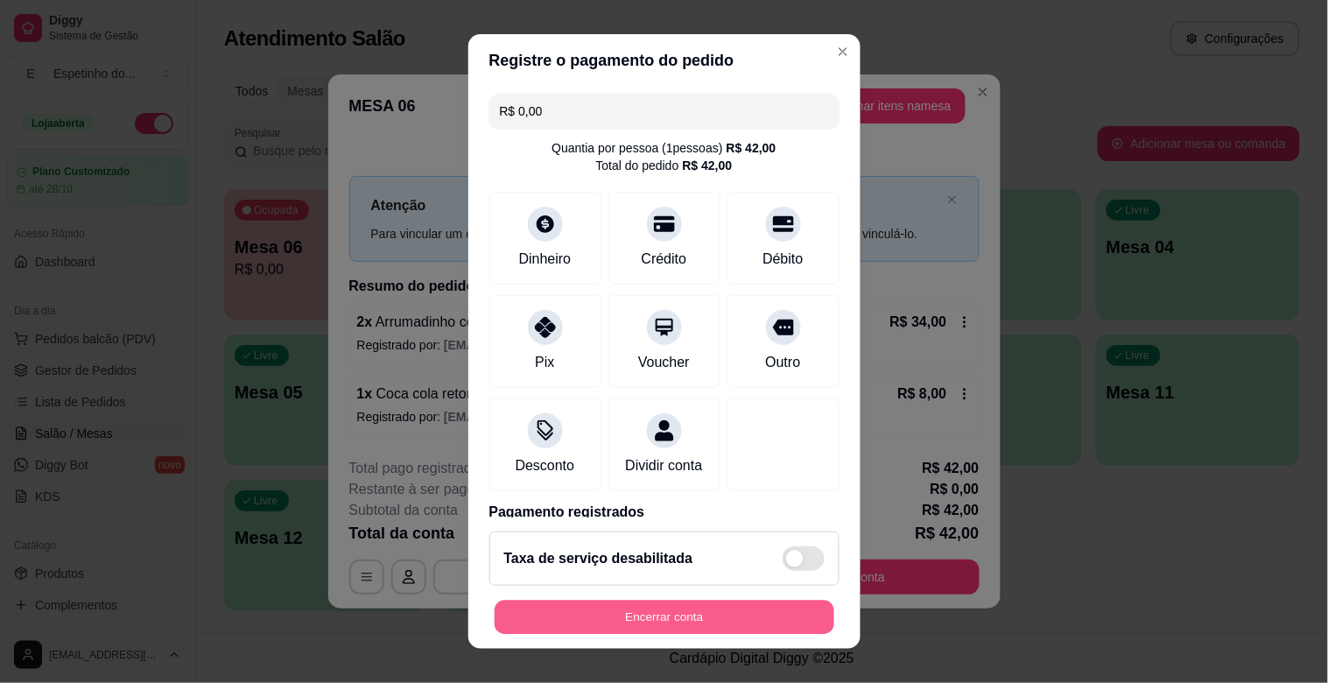
click at [769, 613] on button "Encerrar conta" at bounding box center [665, 618] width 340 height 34
